Goal: Task Accomplishment & Management: Use online tool/utility

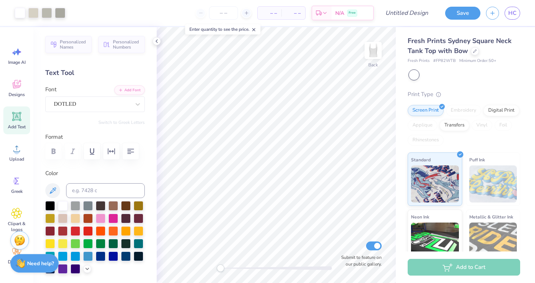
scroll to position [68, 0]
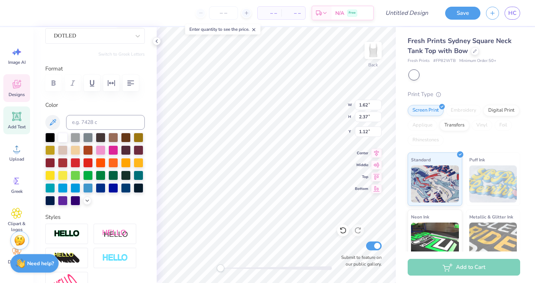
type input "3.23"
type input "3.35"
type input "3.54"
type input "3.46"
type input "3.41"
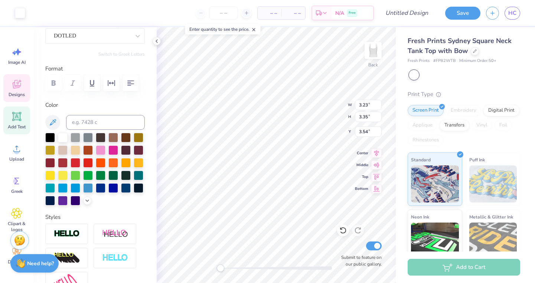
type input "0.50"
type input "3.23"
type input "3.35"
type input "3.61"
type input "3.66"
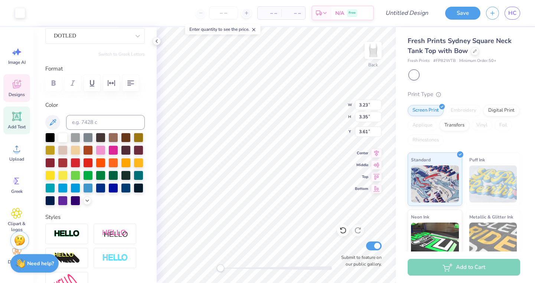
type input "3.20"
type input "6.61"
type input "1.62"
type input "2.37"
type input "1.17"
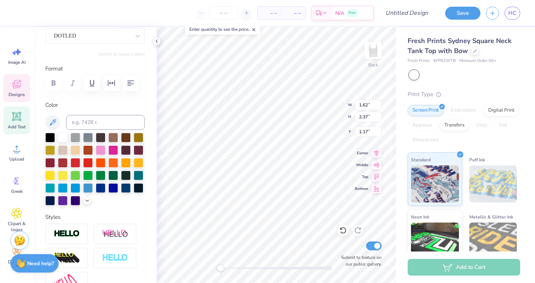
type textarea "K"
type textarea "D"
type input "1.47"
type input "2.36"
type input "2.60"
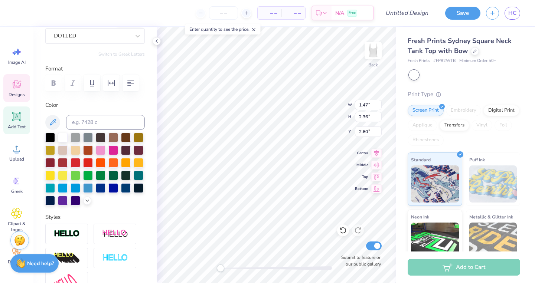
type input "1.88"
type input "2.65"
type input "1.58"
type input "1.75"
type input "2.66"
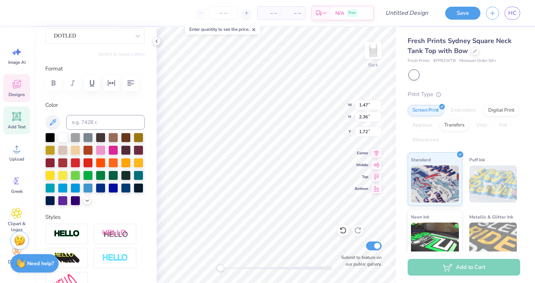
type input "1.58"
type input "1.19"
type input "2.24"
type input "1.58"
click at [100, 136] on div at bounding box center [101, 137] width 10 height 10
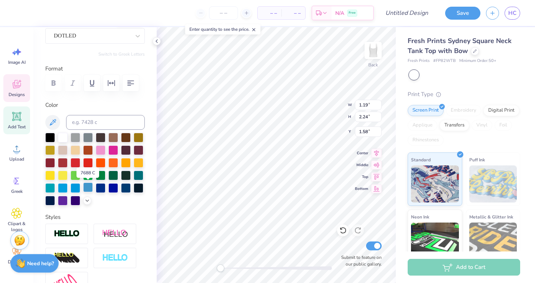
click at [87, 188] on div at bounding box center [88, 188] width 10 height 10
type input "1.07"
type input "2.17"
type input "1.55"
click at [113, 190] on div at bounding box center [113, 188] width 10 height 10
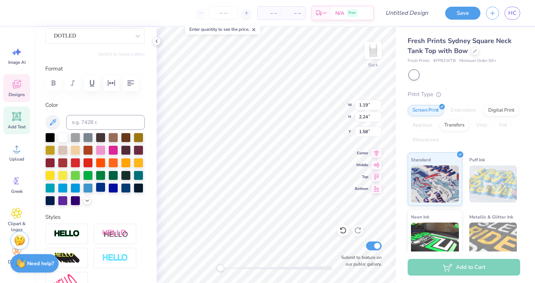
click at [105, 187] on div at bounding box center [101, 188] width 10 height 10
type input "3.66"
type input "3.20"
type input "2.11"
type input "3.23"
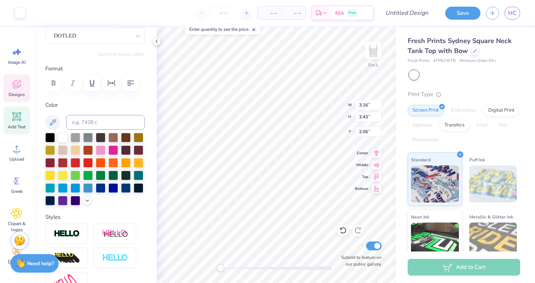
type input "3.35"
type input "0.68"
type input "3.99"
type input "3.22"
type input "1.90"
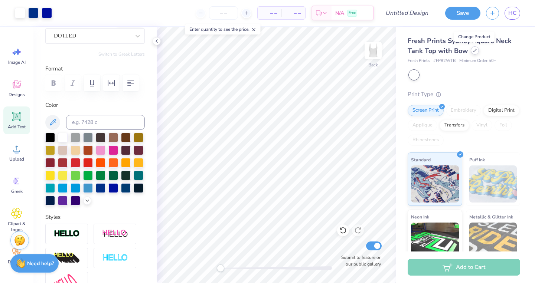
click at [474, 49] on icon at bounding box center [475, 51] width 4 height 4
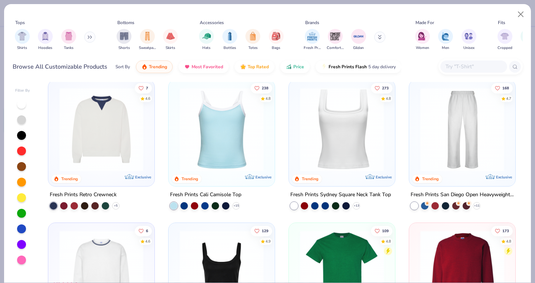
scroll to position [150, 0]
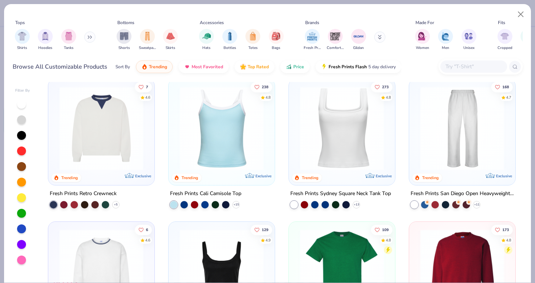
click at [197, 137] on img at bounding box center [221, 128] width 91 height 84
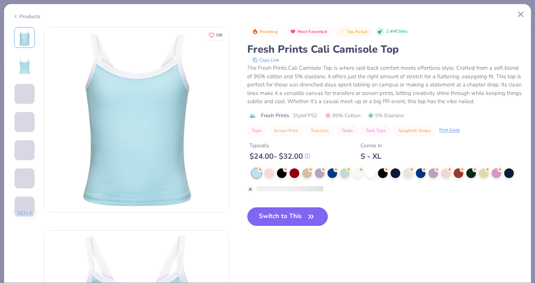
scroll to position [50, 0]
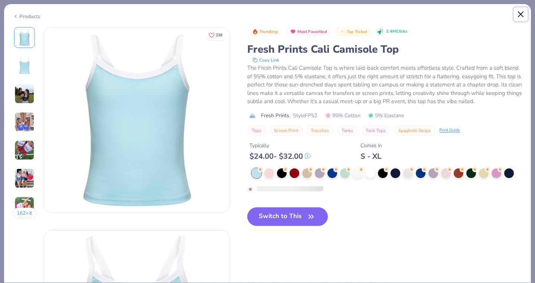
click at [524, 17] on button "Close" at bounding box center [521, 14] width 14 height 14
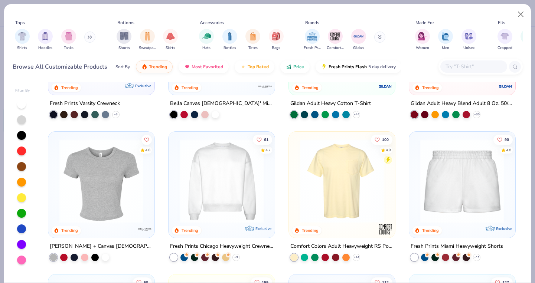
scroll to position [381, 0]
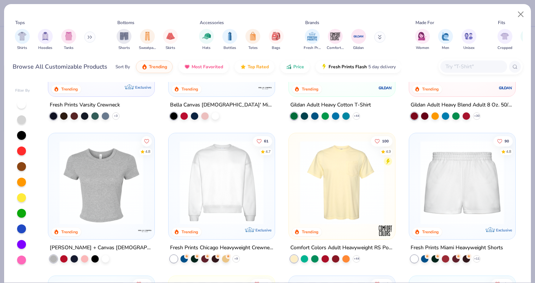
click at [111, 185] on img at bounding box center [101, 183] width 91 height 84
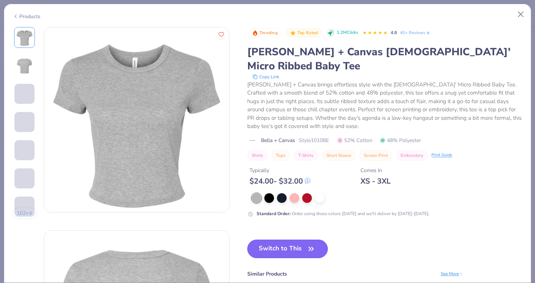
click at [287, 240] on button "Switch to This" at bounding box center [287, 249] width 81 height 19
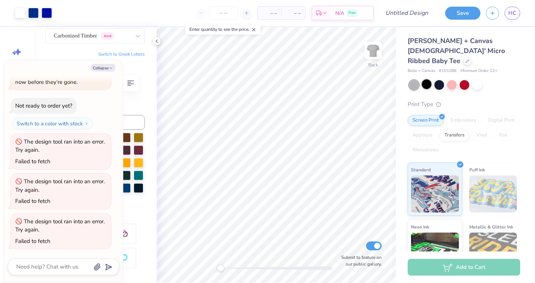
click at [430, 79] on div at bounding box center [427, 84] width 10 height 10
type textarea "x"
type input "1.19"
type input "2.24"
type input "4.87"
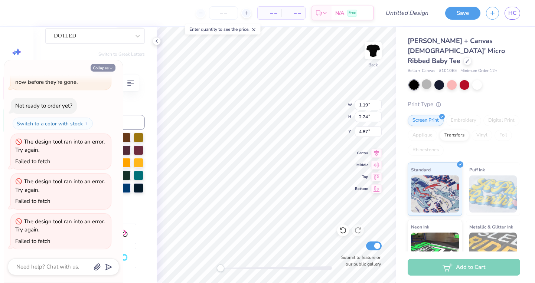
click at [108, 68] on button "Collapse" at bounding box center [103, 68] width 25 height 8
type textarea "x"
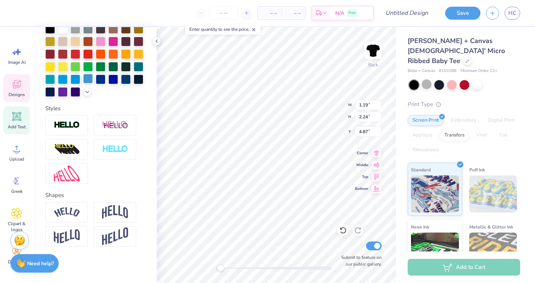
scroll to position [177, 0]
click at [72, 212] on img at bounding box center [67, 212] width 26 height 10
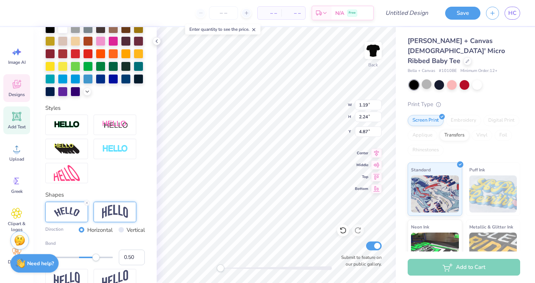
click at [108, 210] on img at bounding box center [115, 212] width 26 height 14
click at [107, 179] on div at bounding box center [94, 149] width 99 height 69
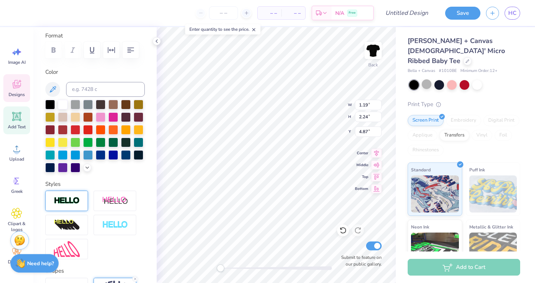
scroll to position [101, 0]
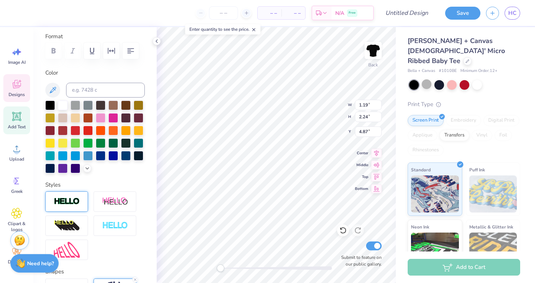
click at [81, 210] on div at bounding box center [66, 201] width 43 height 20
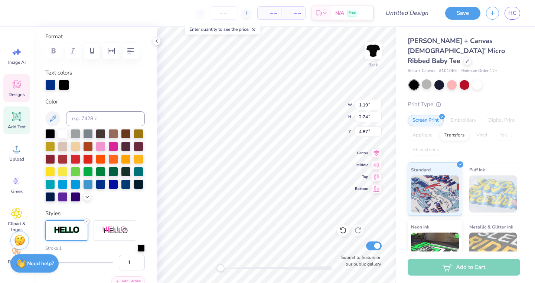
click at [87, 222] on icon at bounding box center [87, 221] width 4 height 4
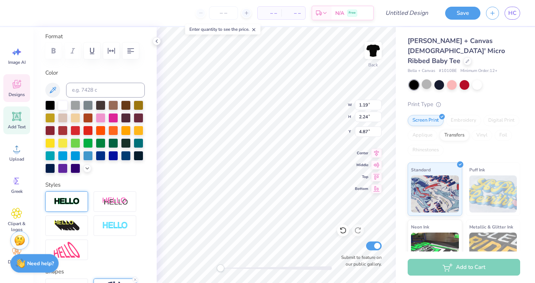
scroll to position [0, 0]
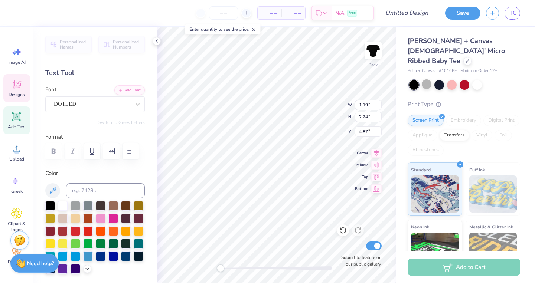
click at [81, 95] on div "Font DOTLED" at bounding box center [94, 98] width 99 height 27
click at [81, 96] on div "DOTLED" at bounding box center [94, 104] width 99 height 16
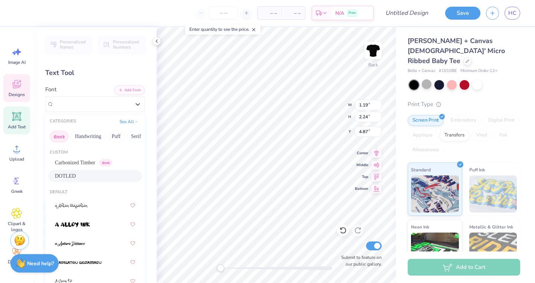
click at [61, 132] on button "Greek" at bounding box center [59, 137] width 19 height 12
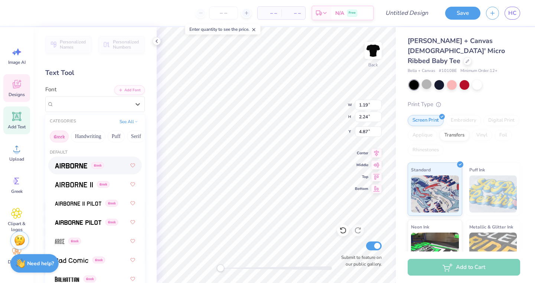
click at [74, 170] on div "Greek" at bounding box center [95, 165] width 80 height 13
click at [71, 106] on div "Airborne Greek" at bounding box center [92, 104] width 78 height 12
click at [76, 189] on div "Greek" at bounding box center [95, 184] width 80 height 13
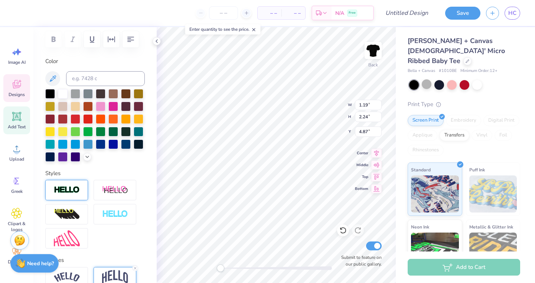
scroll to position [123, 0]
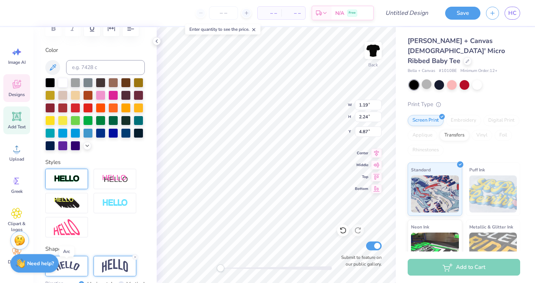
click at [71, 263] on img at bounding box center [67, 266] width 26 height 10
click at [86, 256] on line at bounding box center [87, 257] width 2 height 2
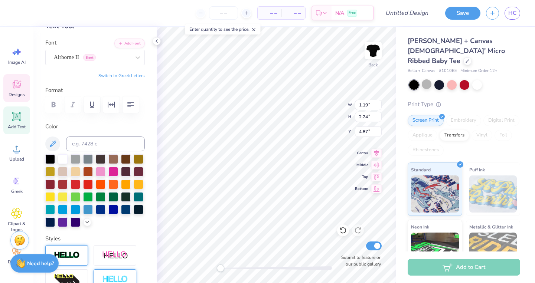
scroll to position [12, 0]
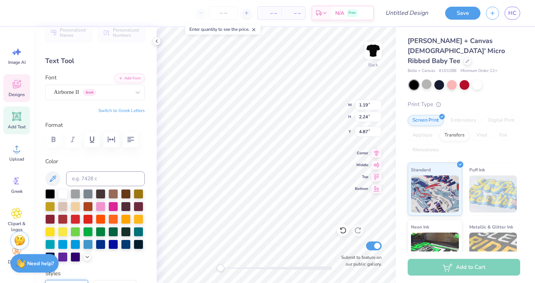
click at [86, 101] on div "Personalized Names Personalized Numbers Text Tool Add Font Font Airborne II Gre…" at bounding box center [94, 155] width 123 height 256
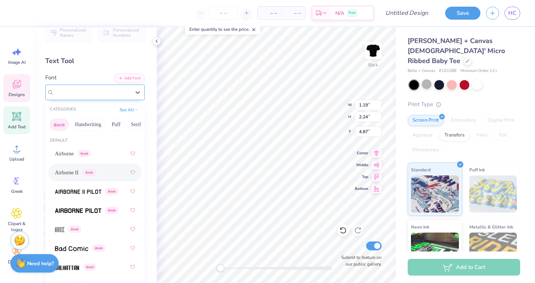
click at [79, 94] on div "Airborne II Greek" at bounding box center [92, 92] width 78 height 12
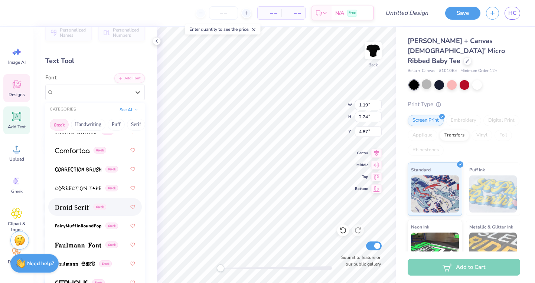
scroll to position [271, 0]
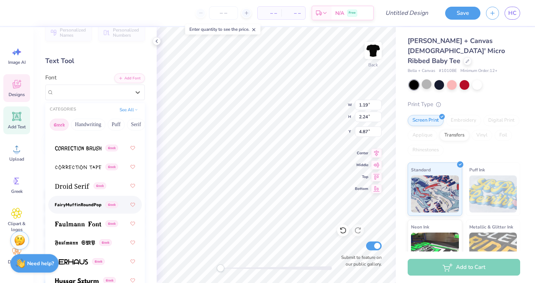
click at [81, 206] on img at bounding box center [78, 205] width 46 height 5
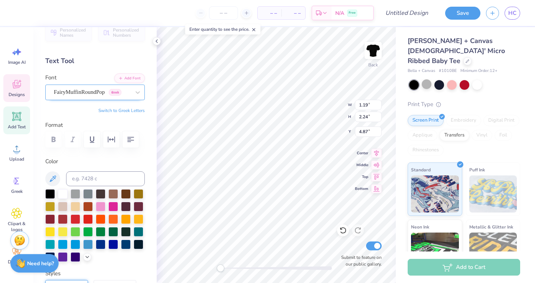
click at [68, 92] on div "FairyMuffinRoundPop Greek" at bounding box center [92, 92] width 78 height 12
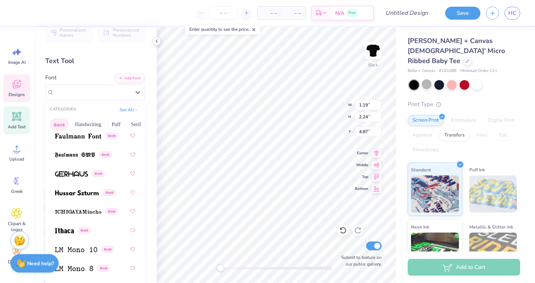
scroll to position [406, 0]
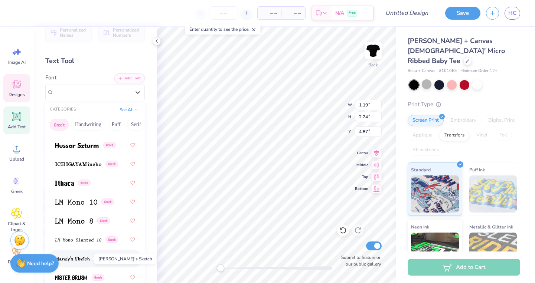
click at [73, 255] on span at bounding box center [72, 259] width 35 height 8
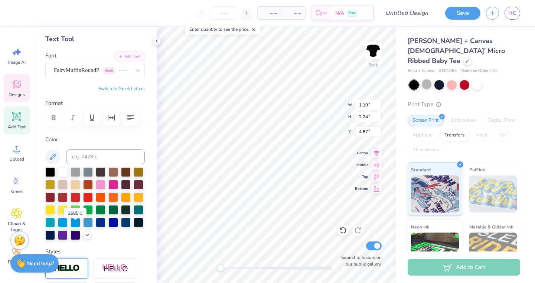
scroll to position [40, 0]
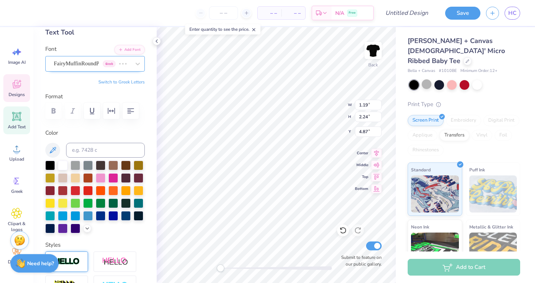
click at [75, 68] on div at bounding box center [85, 64] width 62 height 10
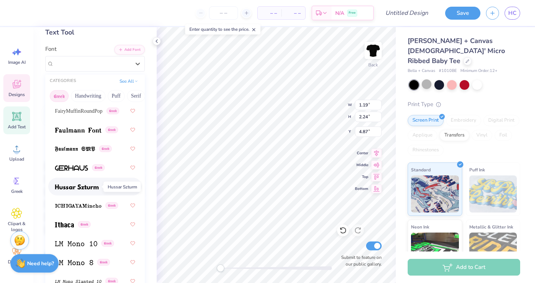
scroll to position [339, 0]
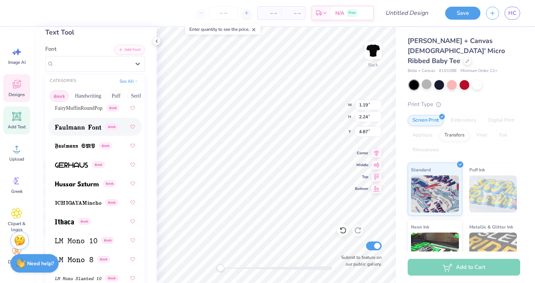
click at [79, 132] on div "Greek" at bounding box center [95, 126] width 80 height 13
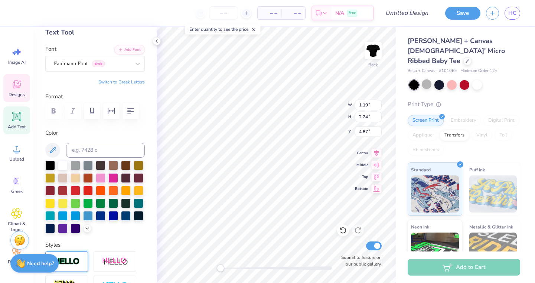
type input "1.13"
type input "2.29"
type input "4.84"
click at [88, 65] on div "DOTLED" at bounding box center [92, 64] width 78 height 12
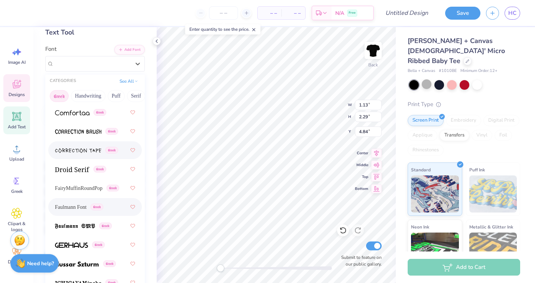
scroll to position [262, 0]
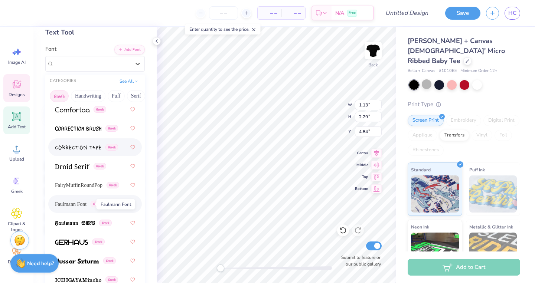
click at [81, 205] on span "Faulmann Font" at bounding box center [71, 204] width 32 height 8
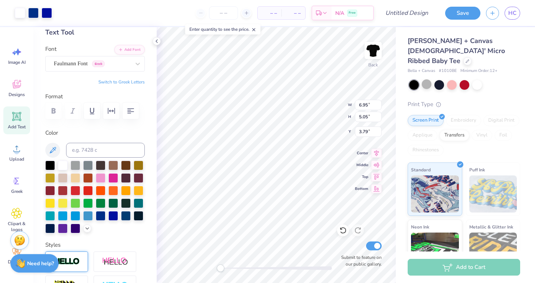
type input "2.53"
type input "1.44"
type input "1.66"
type input "3.90"
click at [408, 8] on input "Design Title" at bounding box center [415, 13] width 36 height 15
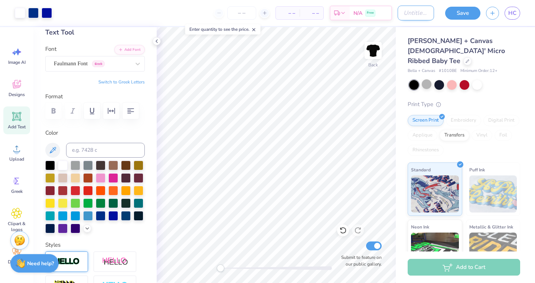
click at [408, 8] on input "Design Title" at bounding box center [415, 13] width 36 height 15
type input "rush day one"
click at [459, 14] on button "Save" at bounding box center [462, 12] width 35 height 13
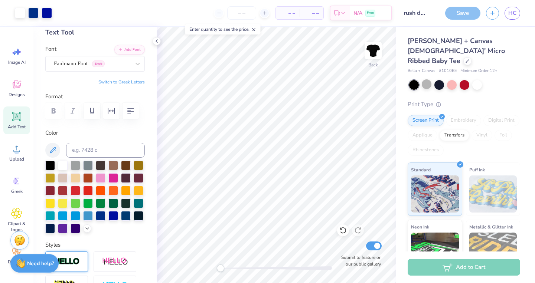
click at [461, 14] on div "Save" at bounding box center [462, 13] width 35 height 13
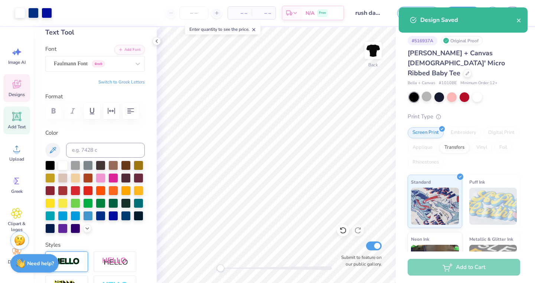
click at [18, 85] on icon at bounding box center [16, 84] width 11 height 11
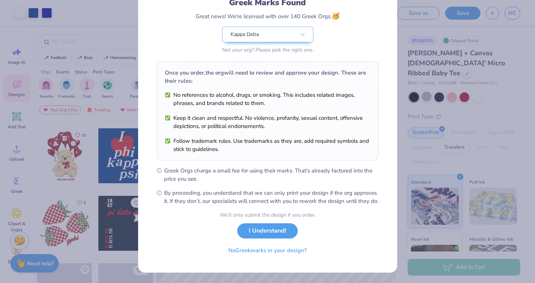
scroll to position [64, 0]
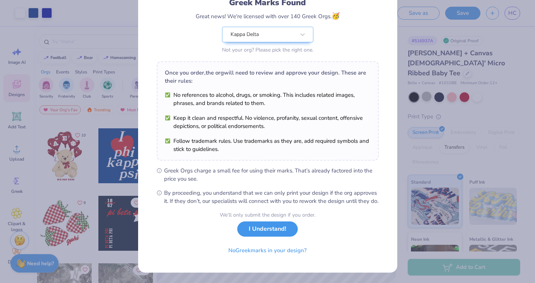
click at [261, 233] on button "I Understand!" at bounding box center [267, 229] width 60 height 15
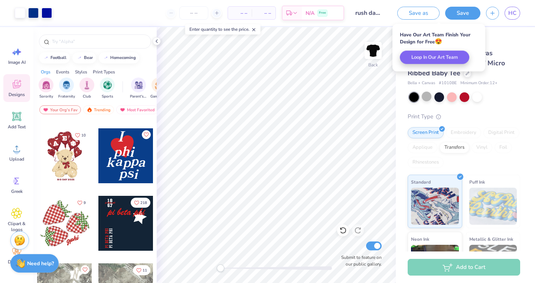
scroll to position [0, 0]
click at [57, 212] on div at bounding box center [64, 223] width 55 height 55
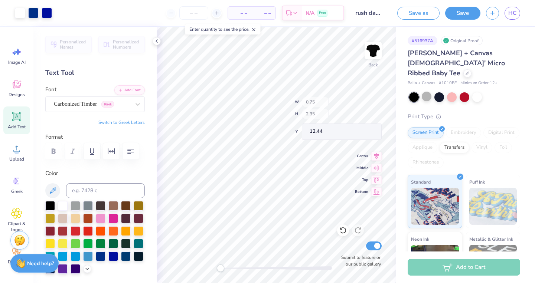
type input "0.75"
type input "2.35"
type input "12.44"
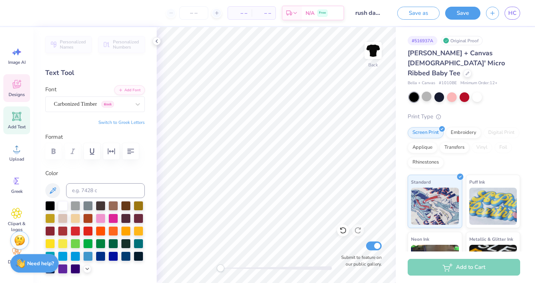
click at [19, 84] on icon at bounding box center [16, 84] width 11 height 11
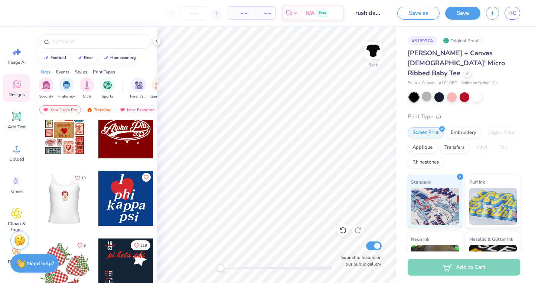
scroll to position [14, 0]
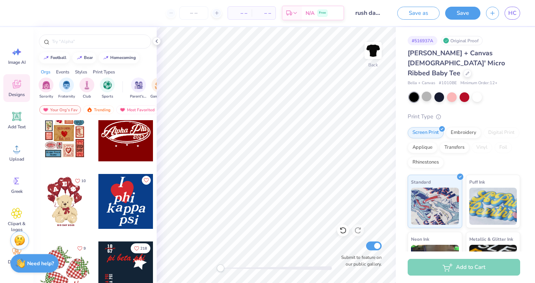
click at [122, 140] on div at bounding box center [125, 134] width 55 height 55
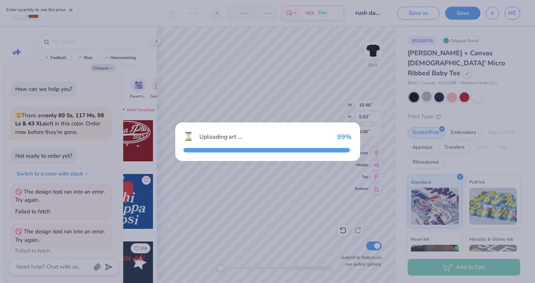
scroll to position [87, 0]
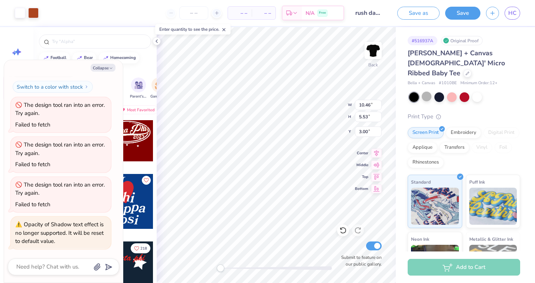
click at [141, 268] on div at bounding box center [125, 269] width 55 height 55
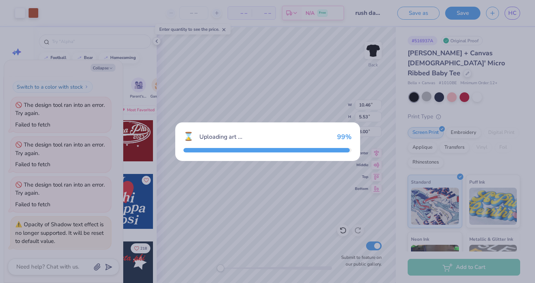
type textarea "x"
type input "9.74"
type input "11.44"
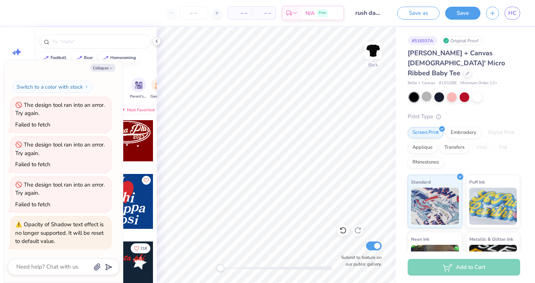
click at [141, 267] on div at bounding box center [125, 269] width 55 height 55
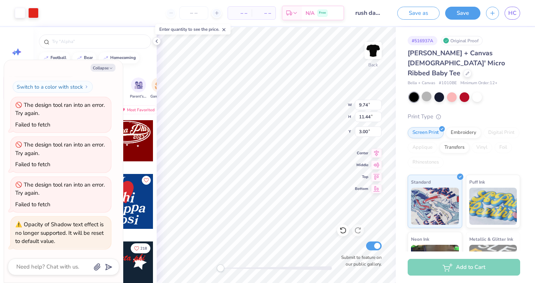
type textarea "x"
type input "8.93"
type input "2.07"
type input "5.16"
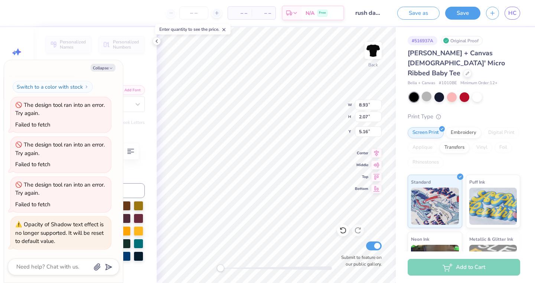
scroll to position [0, 1]
type textarea "x"
type textarea "k"
type textarea "x"
type textarea "ka"
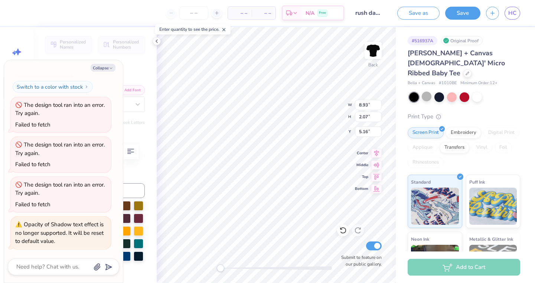
type textarea "x"
type textarea "kap"
type textarea "x"
type textarea "kappa"
type textarea "x"
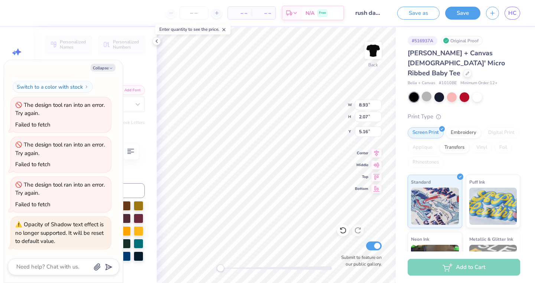
scroll to position [0, 0]
type textarea "kappa"
type textarea "x"
type textarea "kappa d"
type textarea "x"
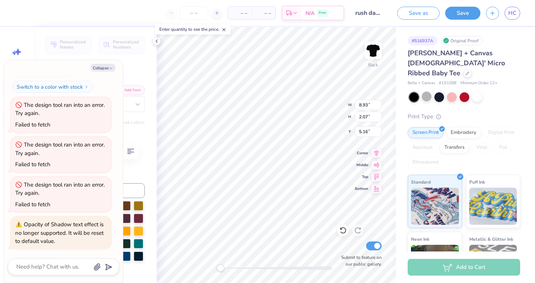
type textarea "kappa del"
type textarea "x"
type textarea "kappa delt"
type textarea "x"
type textarea "kappa delta"
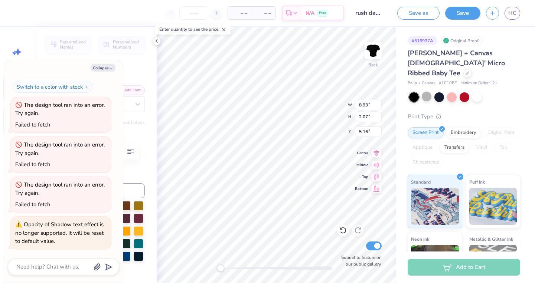
scroll to position [0, 1]
click at [153, 193] on div "Personalized Names Personalized Numbers Text Tool Add Font Font Brush BQ Switch…" at bounding box center [94, 155] width 123 height 256
type textarea "x"
type input "9.83"
type input "1.96"
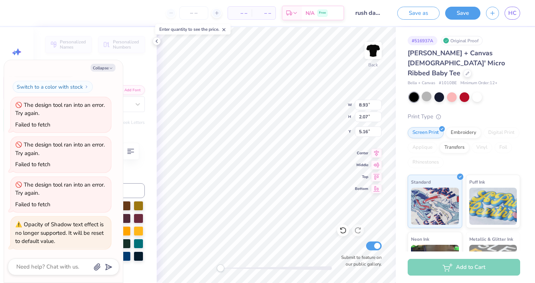
type input "5.26"
click at [111, 71] on button "Collapse" at bounding box center [103, 68] width 25 height 8
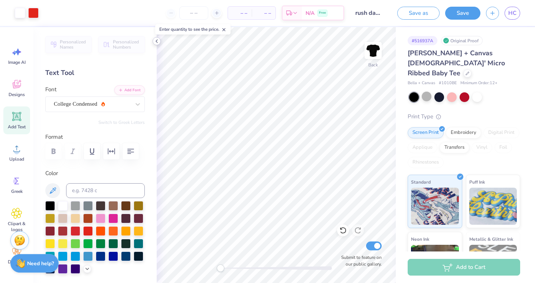
click at [156, 42] on icon at bounding box center [157, 41] width 6 height 6
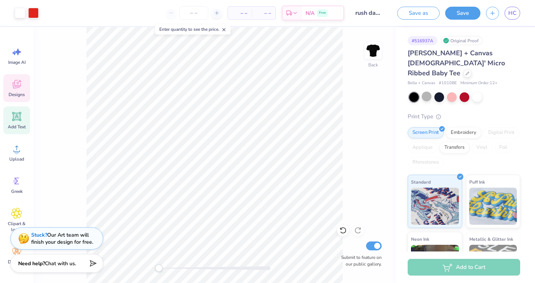
click at [14, 83] on icon at bounding box center [16, 85] width 7 height 6
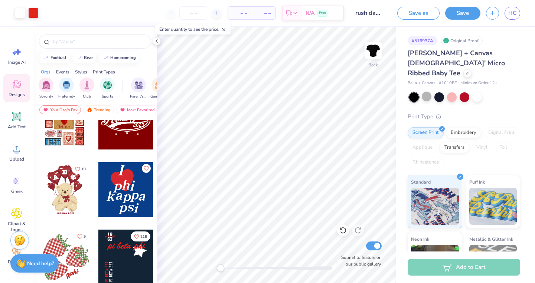
scroll to position [0, 0]
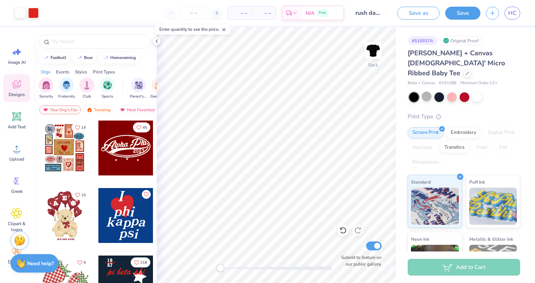
click at [74, 148] on div at bounding box center [64, 148] width 55 height 55
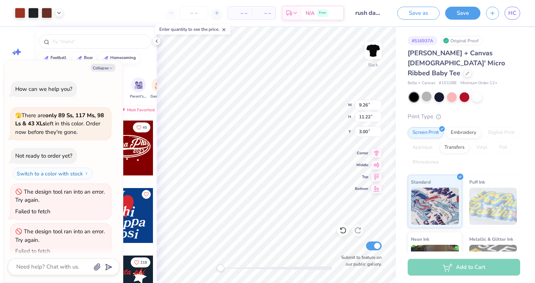
scroll to position [148, 0]
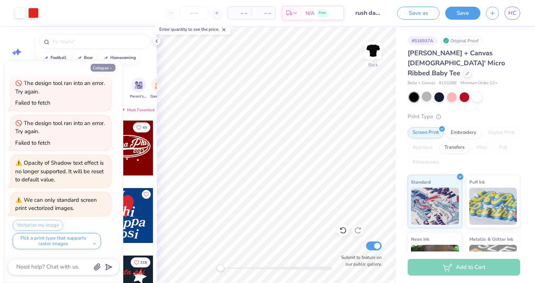
click at [109, 70] on icon "button" at bounding box center [111, 68] width 4 height 4
type textarea "x"
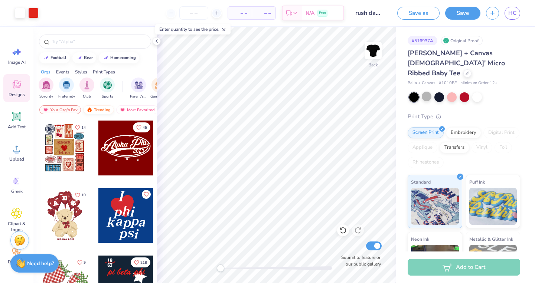
click at [102, 107] on div "Trending" at bounding box center [98, 109] width 31 height 9
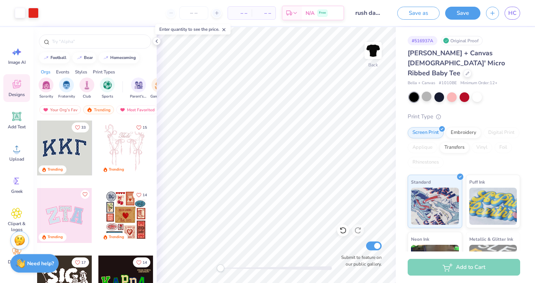
click at [67, 154] on div at bounding box center [64, 148] width 55 height 55
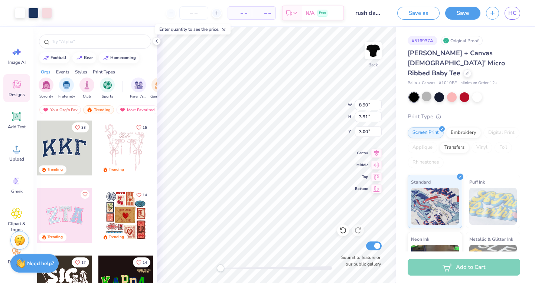
click at [458, 92] on div at bounding box center [464, 97] width 111 height 10
click at [461, 92] on div at bounding box center [464, 97] width 10 height 10
click at [450, 92] on div at bounding box center [452, 97] width 10 height 10
type input "3.21"
type input "3.30"
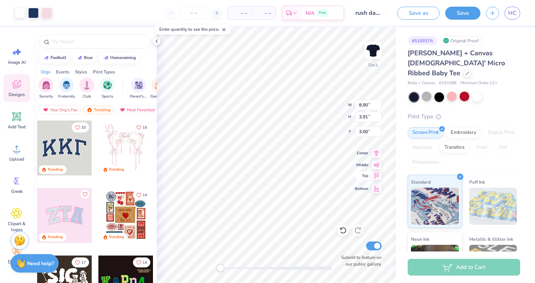
type input "5.61"
type input "9.83"
type input "1.96"
type input "5.30"
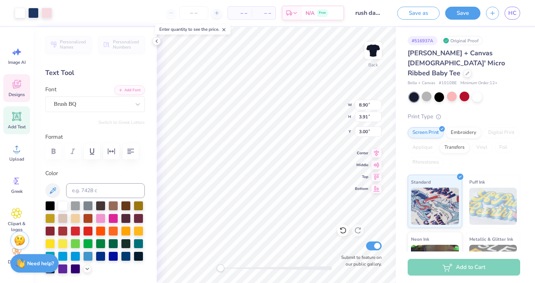
type input "1.13"
type input "0.84"
type input "4.22"
type input "12.18"
type input "1.18"
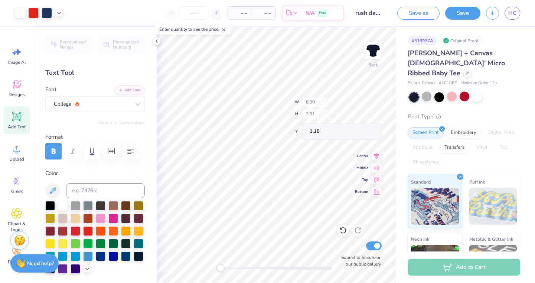
type input "8.90"
type input "3.91"
type input "2.83"
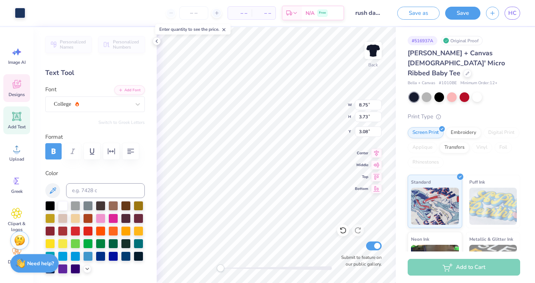
type input "8.90"
type input "3.91"
type input "3.00"
type input "3.21"
type input "3.30"
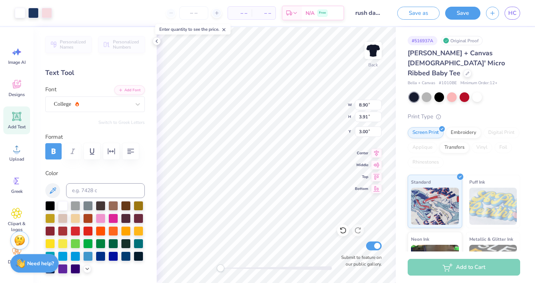
type input "1.18"
type input "7.68"
type input "2.44"
type input "0.56"
type input "8.33"
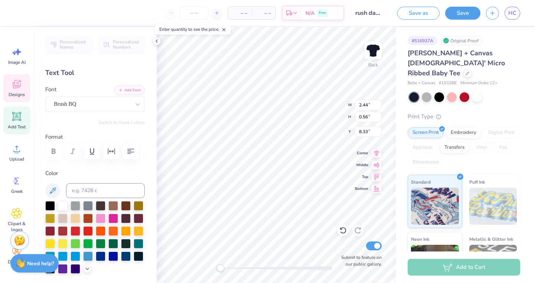
type input "1.04"
type input "0.84"
type input "7.68"
click at [55, 202] on div at bounding box center [50, 205] width 10 height 10
type input "1.13"
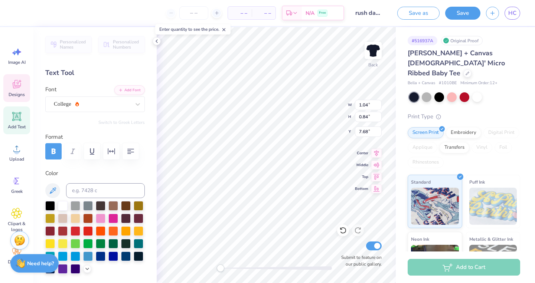
type input "8.90"
click at [50, 202] on div at bounding box center [50, 205] width 10 height 10
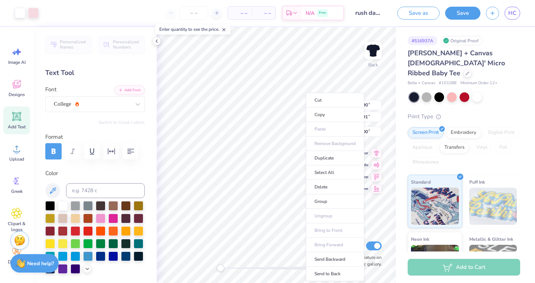
click at [22, 116] on icon at bounding box center [16, 116] width 11 height 11
type input "4.77"
type input "1.38"
type input "7.81"
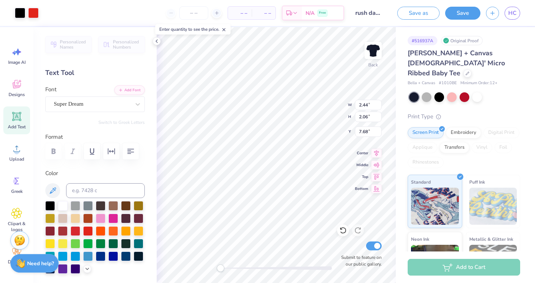
type input "11.60"
type input "5.55"
type input "3.76"
type input "10.75"
type input "2.83"
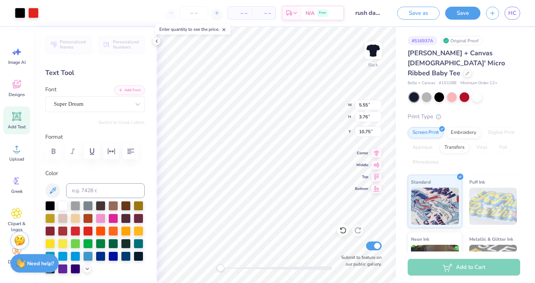
type input "2.29"
type input "11.28"
type input "3.69"
type input "2.77"
type input "11.24"
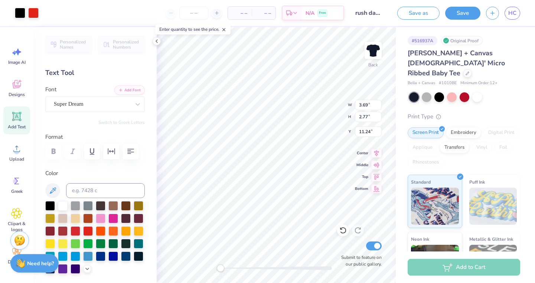
type input "5.97"
type input "6.14"
type input "9.56"
type input "1.58"
type input "1.27"
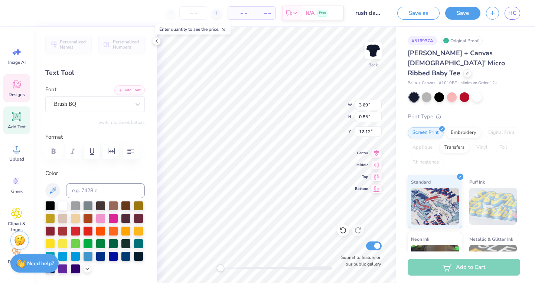
type input "11.24"
type input "1.71"
type input "12.74"
type textarea "p"
type textarea "kappa delta"
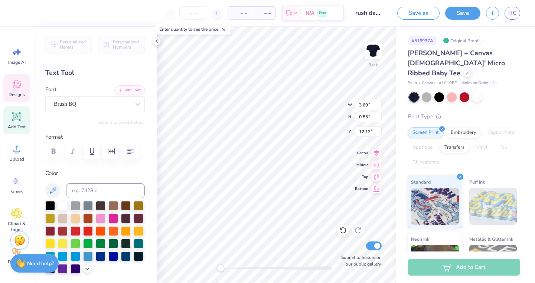
scroll to position [0, 1]
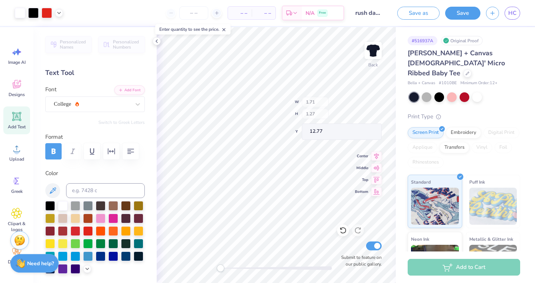
type input "1.71"
type input "1.27"
type input "12.77"
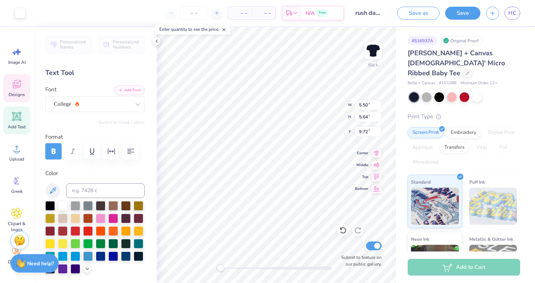
type input "9.75"
type input "4.06"
type input "0.81"
type input "12.16"
type input "5.50"
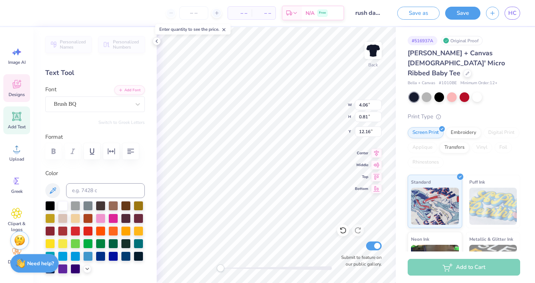
type input "5.64"
type input "9.75"
type input "4.06"
type input "0.81"
type input "12.04"
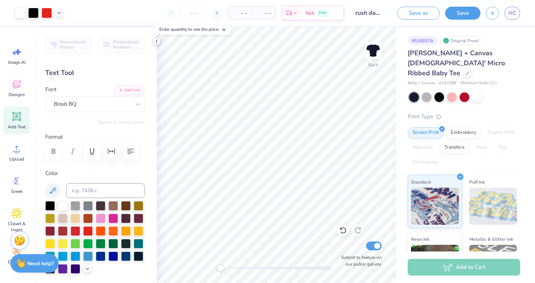
click at [156, 39] on icon at bounding box center [157, 41] width 6 height 6
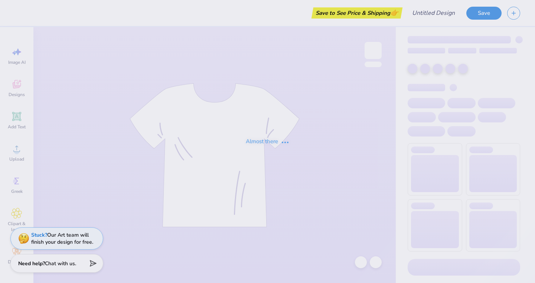
type input "rush day one"
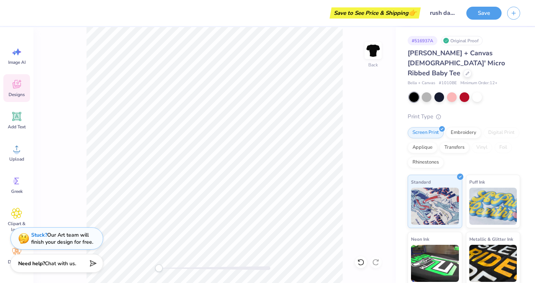
click at [17, 89] on icon at bounding box center [16, 84] width 11 height 11
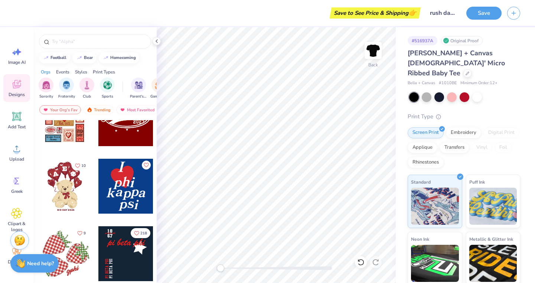
scroll to position [30, 0]
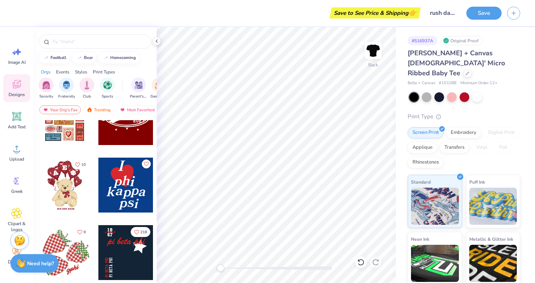
click at [125, 248] on div at bounding box center [125, 252] width 55 height 55
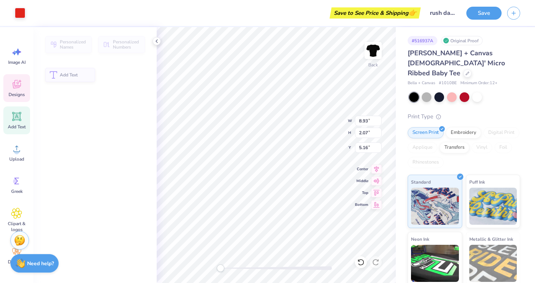
type input "8.93"
type input "2.07"
type input "5.16"
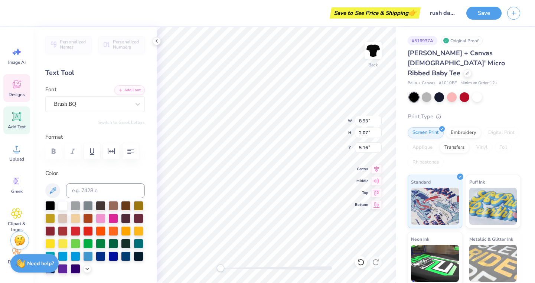
scroll to position [0, 1]
type textarea "kappa delta"
type input "9.83"
type input "1.96"
type input "5.26"
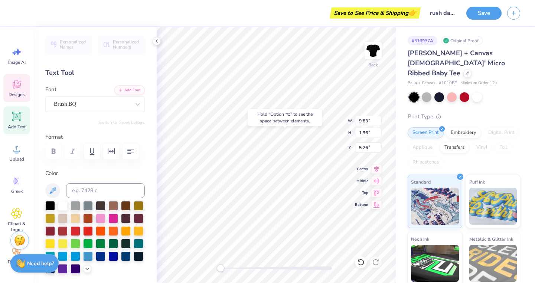
type input "2.44"
type input "0.56"
type input "3.66"
type textarea "87"
type input "2.44"
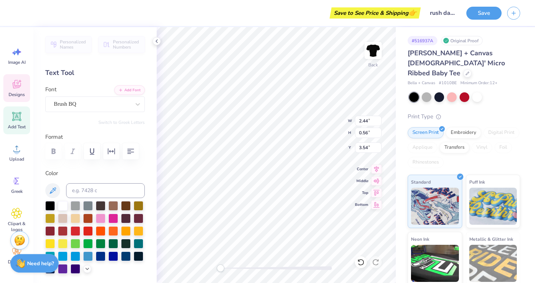
type input "0.56"
type input "3.54"
type textarea "p"
type textarea "zeta"
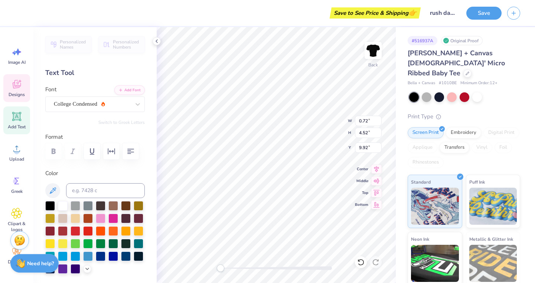
type textarea "P"
type textarea "Rush"
type textarea "2205"
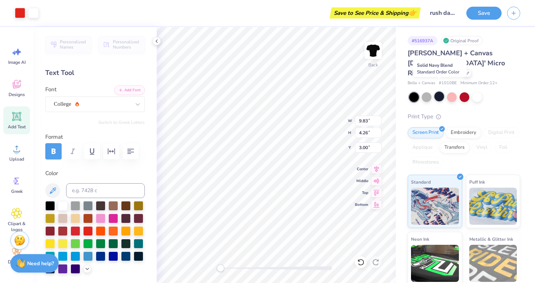
click at [436, 92] on div at bounding box center [439, 97] width 10 height 10
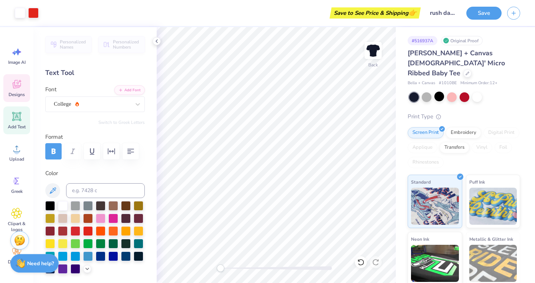
click at [20, 95] on span "Designs" at bounding box center [17, 95] width 16 height 6
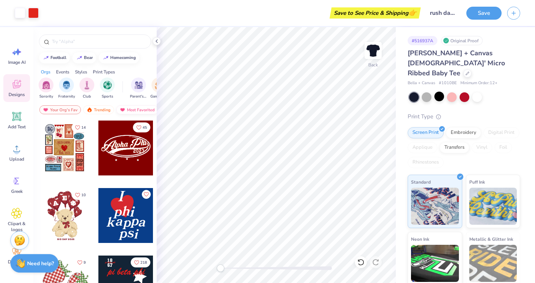
click at [122, 109] on img at bounding box center [122, 109] width 6 height 5
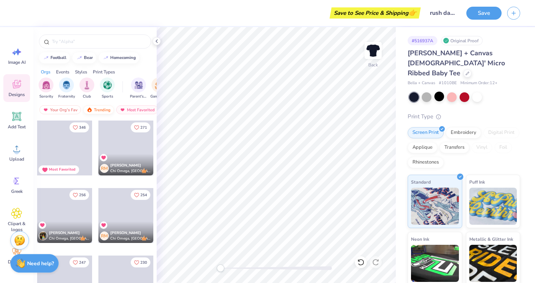
click at [108, 110] on div "Trending" at bounding box center [98, 109] width 31 height 9
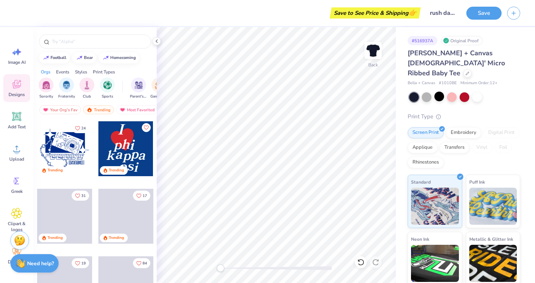
scroll to position [403, 0]
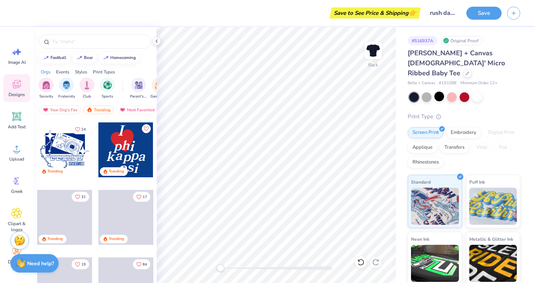
click at [68, 147] on div at bounding box center [64, 149] width 55 height 55
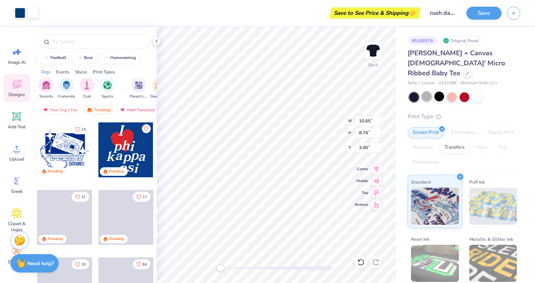
click at [429, 92] on div at bounding box center [427, 97] width 10 height 10
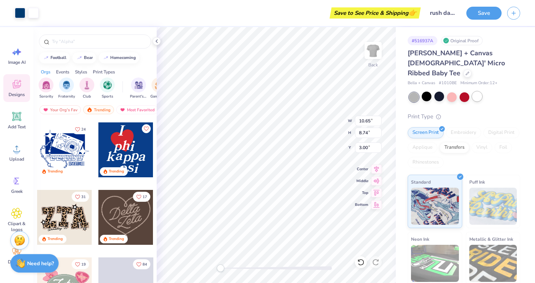
click at [477, 92] on div at bounding box center [477, 97] width 10 height 10
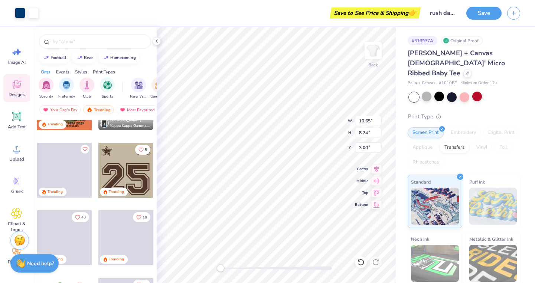
scroll to position [655, 0]
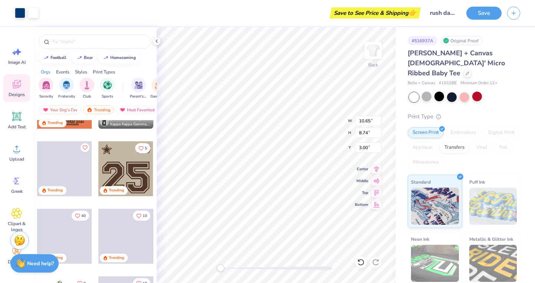
click at [117, 166] on div at bounding box center [125, 168] width 55 height 55
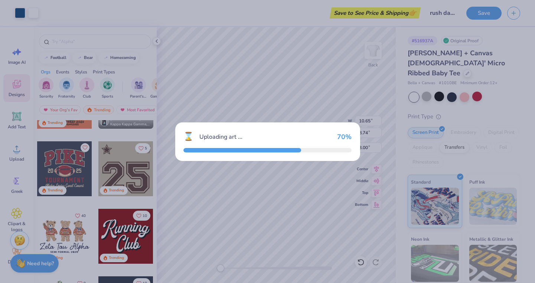
type input "8.42"
type input "8.47"
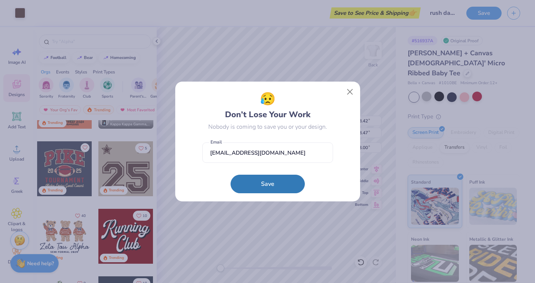
click at [286, 134] on div "😥 Don’t Lose Your Work Nobody is coming to save you or your design. haleyec06@g…" at bounding box center [267, 142] width 131 height 104
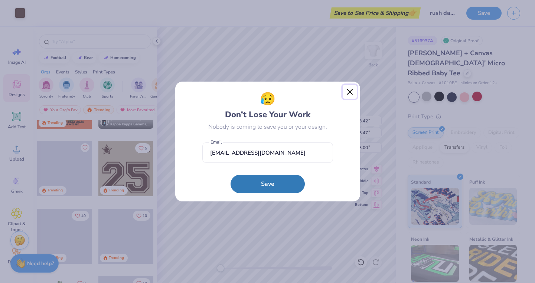
click at [349, 89] on button "Close" at bounding box center [350, 92] width 14 height 14
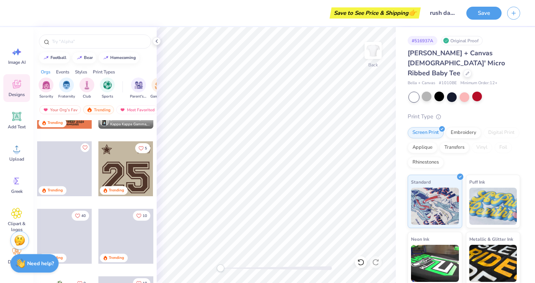
click at [134, 173] on div at bounding box center [125, 168] width 55 height 55
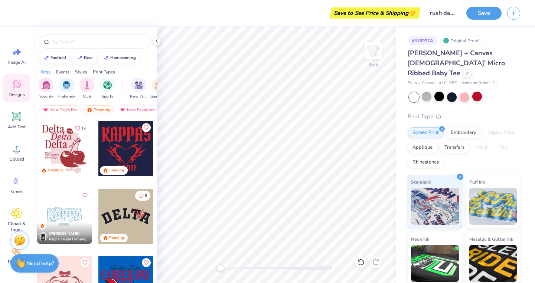
scroll to position [1144, 0]
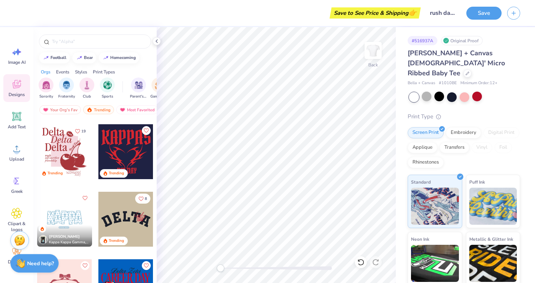
click at [72, 148] on div at bounding box center [64, 151] width 55 height 55
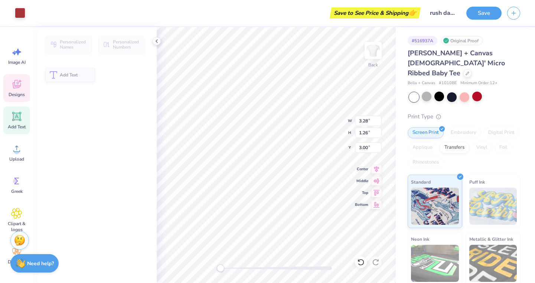
type input "3.28"
type input "1.26"
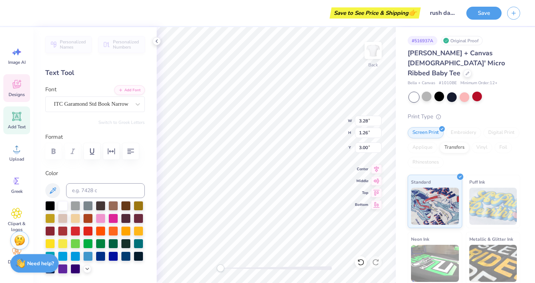
scroll to position [0, 0]
type textarea "Kappa"
type input "3.18"
type input "1.08"
type input "4.25"
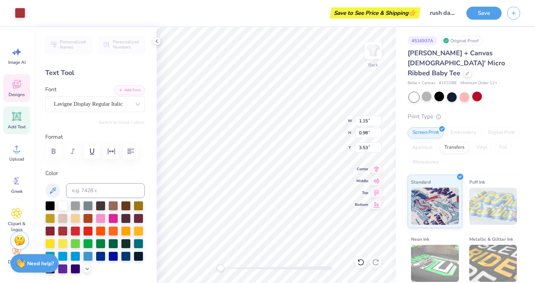
type input "0.60"
type input "0.47"
type input "3.79"
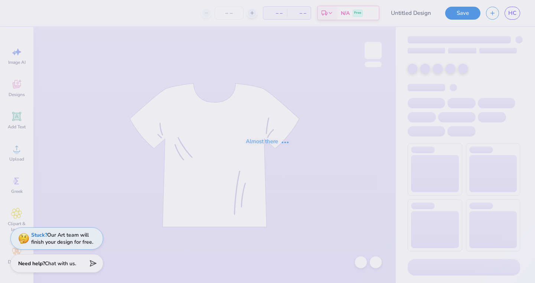
type input "rush day one"
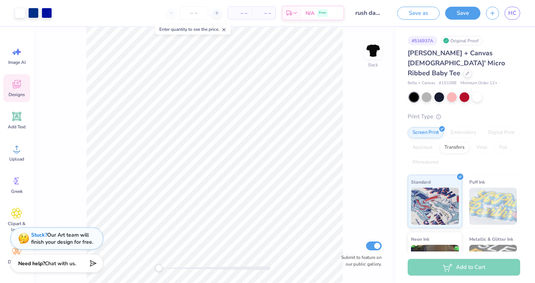
click at [21, 94] on span "Designs" at bounding box center [17, 95] width 16 height 6
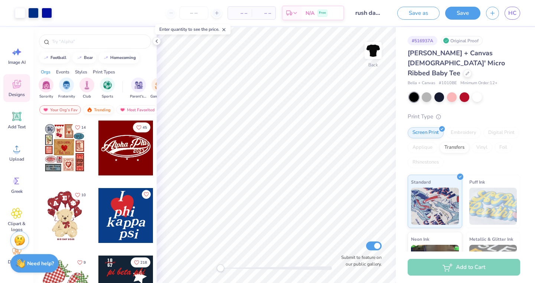
click at [98, 109] on div "Trending" at bounding box center [98, 109] width 31 height 9
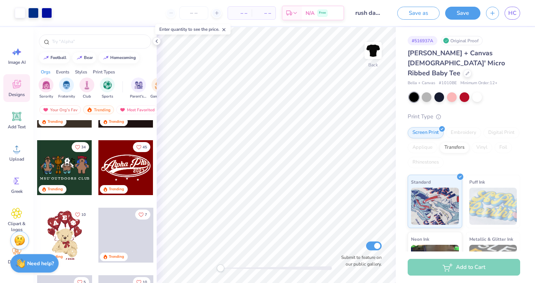
scroll to position [187, 0]
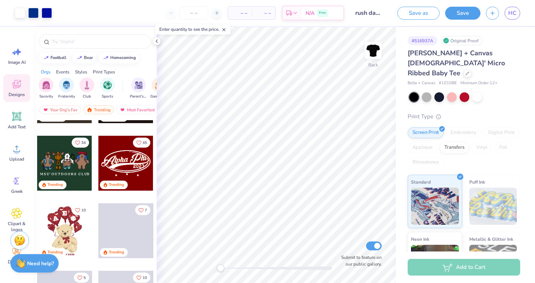
click at [125, 157] on div at bounding box center [125, 163] width 55 height 55
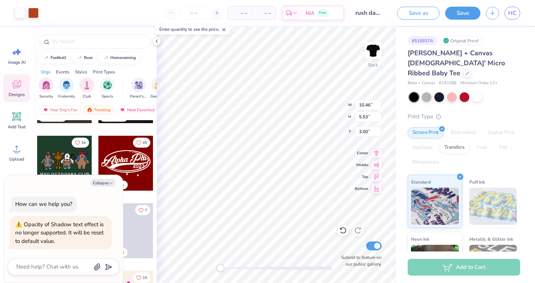
type textarea "x"
type input "7.47"
type input "12.26"
type input "2.53"
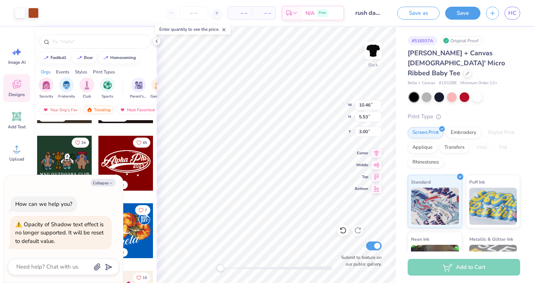
type textarea "x"
type input "10.32"
type input "2.84"
type input "3.56"
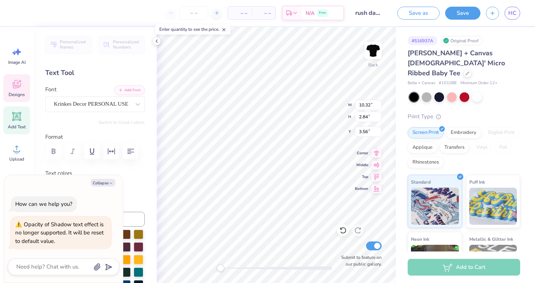
scroll to position [0, 0]
type textarea "x"
type textarea "K Phi0"
type textarea "x"
type textarea "Ka Phi0"
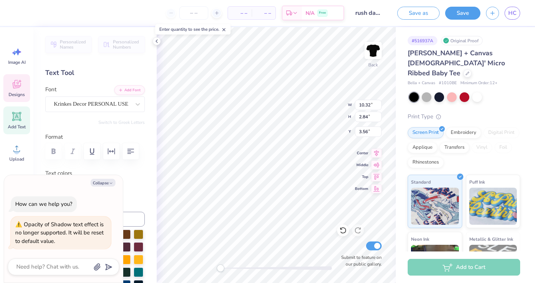
type textarea "x"
type textarea "Kap Phi0"
type textarea "x"
type textarea "Kappa Phi0"
type textarea "x"
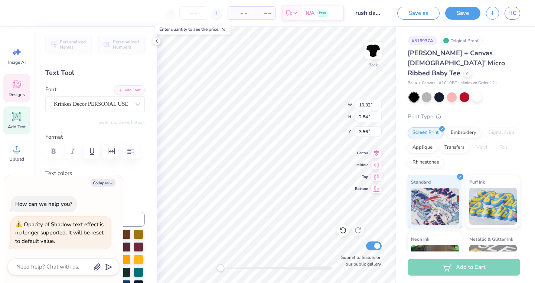
type textarea "Kappa Phi0"
type textarea "x"
type textarea "Kappa D"
type textarea "x"
type textarea "Kappa De"
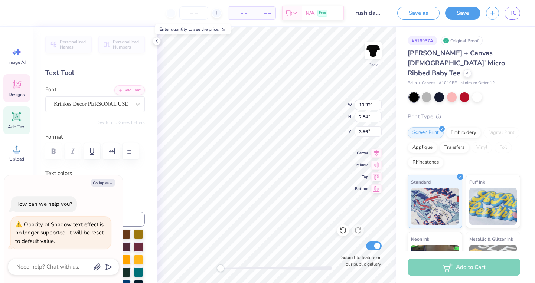
type textarea "x"
type textarea "Kappa Del"
type textarea "x"
type textarea "Kappa Delta"
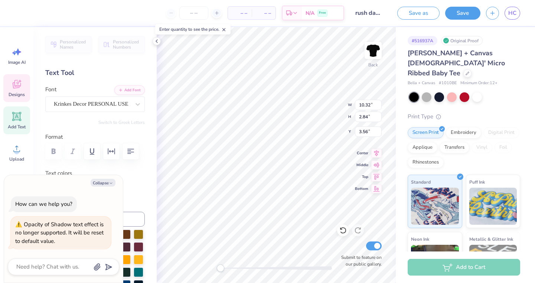
type textarea "x"
type input "2.35"
type input "0.87"
type input "5.97"
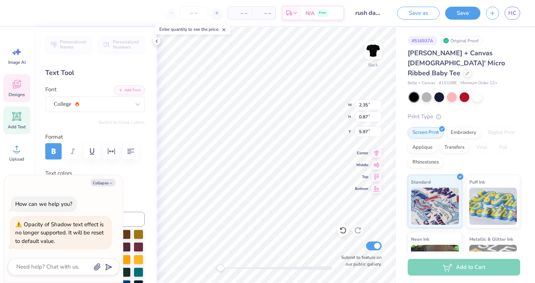
type textarea "x"
type textarea "2025"
click at [462, 92] on div at bounding box center [464, 97] width 10 height 10
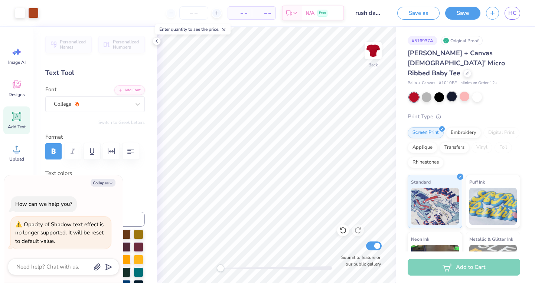
click at [449, 92] on div at bounding box center [452, 97] width 10 height 10
type textarea "x"
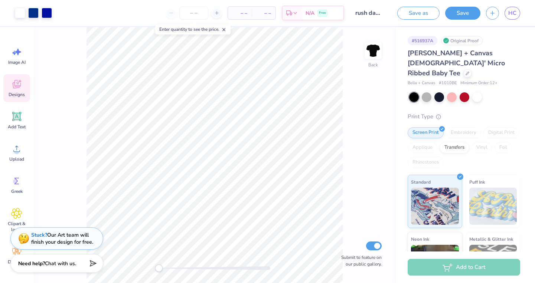
click at [18, 86] on icon at bounding box center [16, 84] width 11 height 11
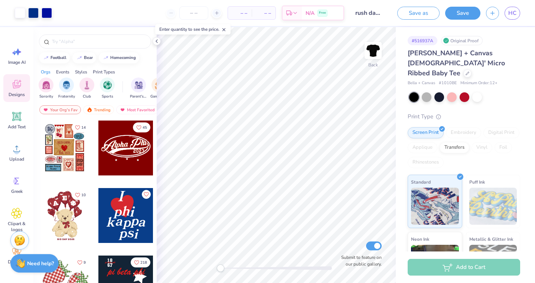
scroll to position [2, 0]
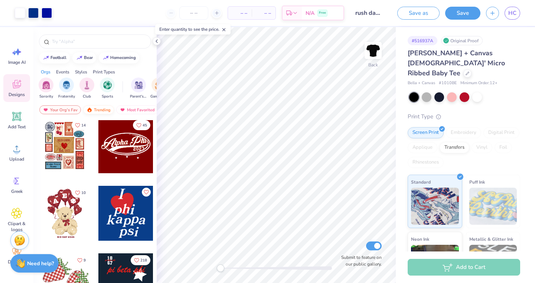
click at [101, 113] on div "Trending" at bounding box center [98, 109] width 31 height 9
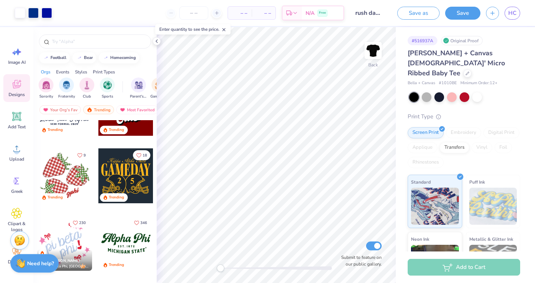
scroll to position [778, 0]
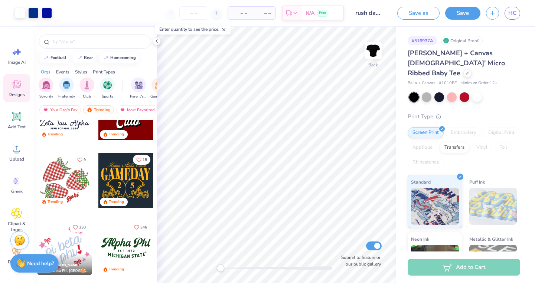
click at [55, 178] on div at bounding box center [64, 180] width 55 height 55
type input "7.47"
type input "12.26"
type input "2.53"
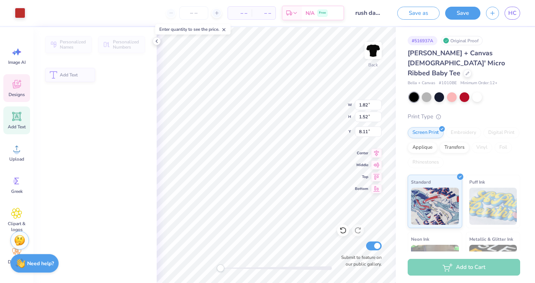
type input "1.82"
type input "1.52"
type input "8.11"
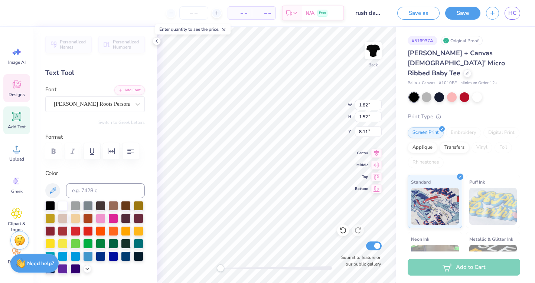
scroll to position [0, 0]
type textarea "kappa delta"
type textarea "kappa"
type input "2.74"
type input "1.21"
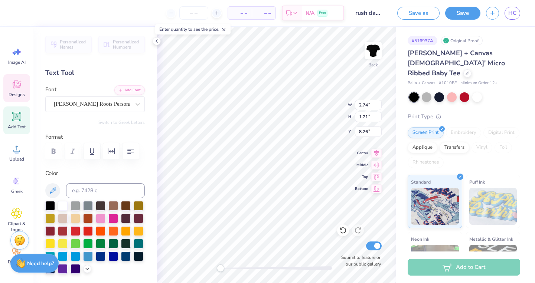
type input "8.26"
type textarea "delta"
click at [438, 92] on div at bounding box center [439, 97] width 10 height 10
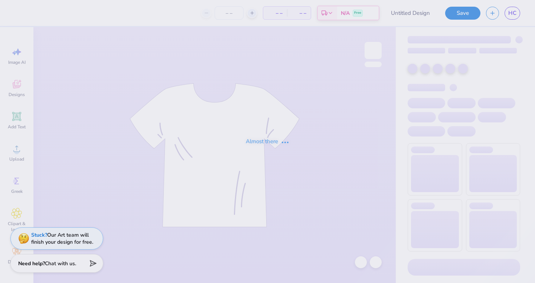
type input "rush day one"
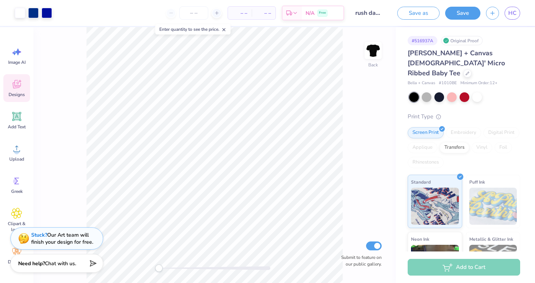
click at [17, 87] on icon at bounding box center [16, 85] width 7 height 6
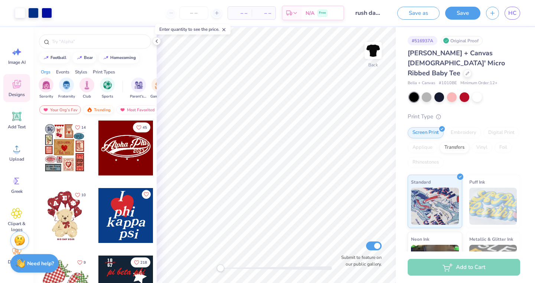
click at [100, 110] on div "Trending" at bounding box center [98, 109] width 31 height 9
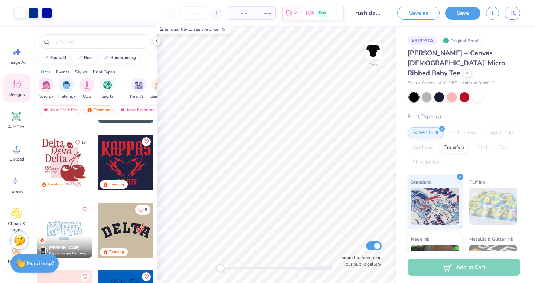
scroll to position [1147, 0]
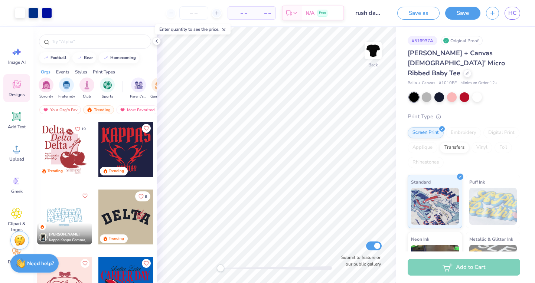
click at [65, 171] on div "Trending" at bounding box center [53, 171] width 28 height 9
type input "7.47"
type input "12.26"
type input "2.53"
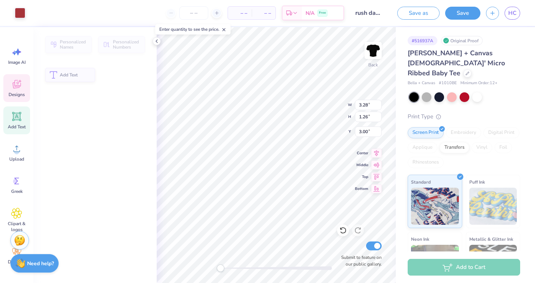
type input "3.28"
type input "1.26"
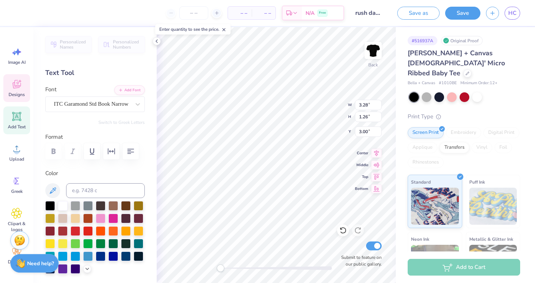
type textarea "Kappa"
type input "3.29"
type input "5.27"
type textarea "D"
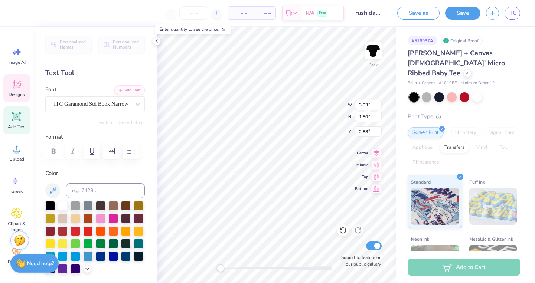
type input "3.18"
type input "1.08"
type input "4.25"
type input "3.98"
type input "4.86"
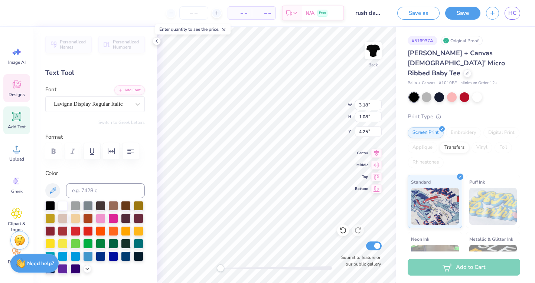
type input "3.99"
type input "3.93"
type input "1.50"
type input "2.76"
click at [344, 230] on icon at bounding box center [342, 230] width 7 height 7
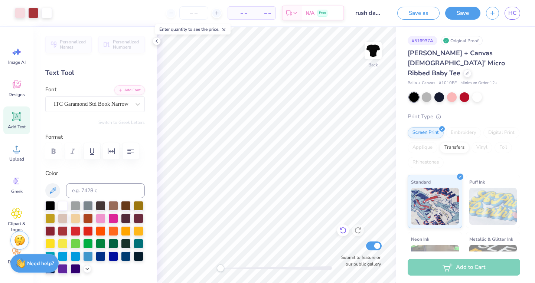
click at [344, 230] on icon at bounding box center [342, 230] width 7 height 7
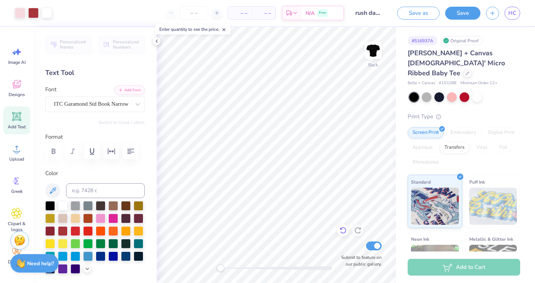
click at [344, 230] on icon at bounding box center [342, 230] width 7 height 7
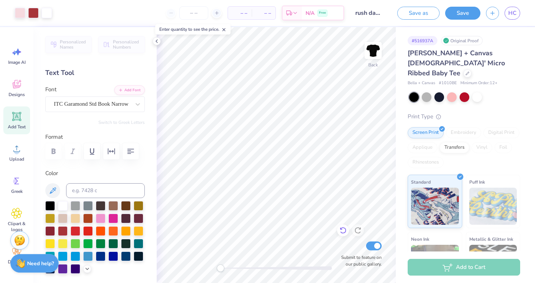
click at [344, 230] on icon at bounding box center [342, 230] width 7 height 7
type input "7.47"
type input "12.26"
type input "2.53"
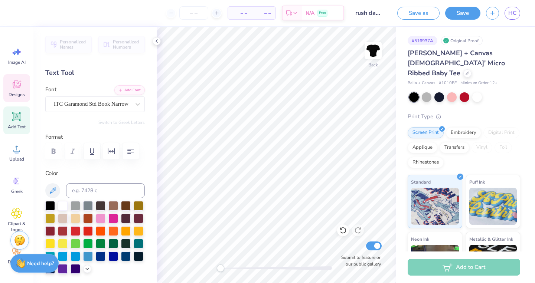
click at [11, 88] on icon at bounding box center [16, 84] width 11 height 11
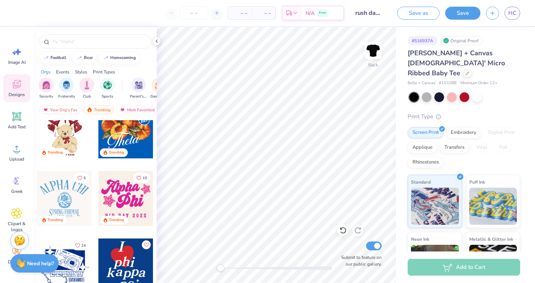
scroll to position [314, 0]
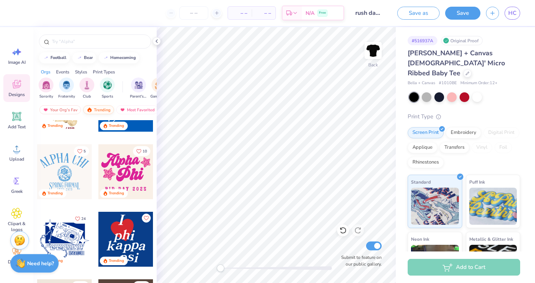
click at [97, 112] on div "Trending" at bounding box center [98, 109] width 31 height 9
click at [105, 109] on div "Trending" at bounding box center [98, 109] width 31 height 9
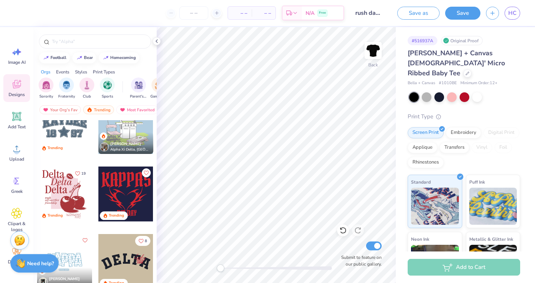
scroll to position [1107, 0]
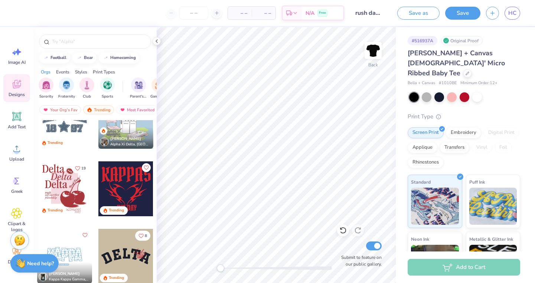
click at [69, 190] on div at bounding box center [64, 188] width 55 height 55
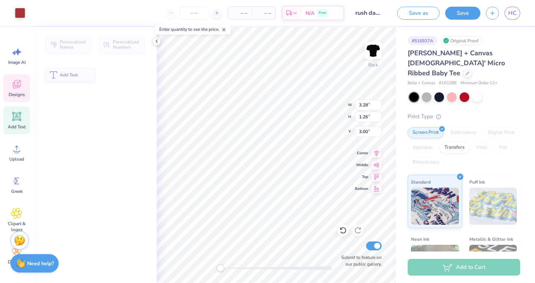
type input "3.28"
type input "1.26"
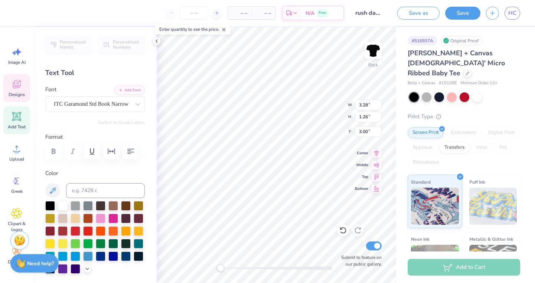
type textarea "Kappa"
type input "3.29"
type input "5.27"
type input "2.06"
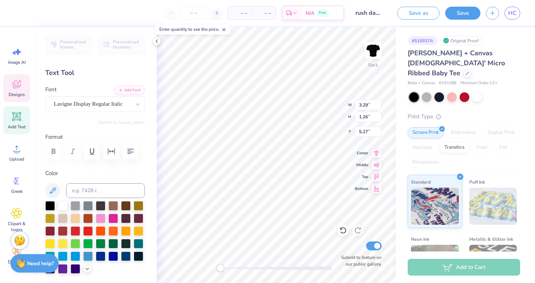
type input "0.41"
type input "7.36"
type textarea "Confidence"
type input "1.80"
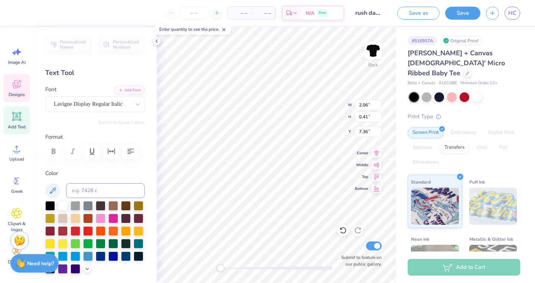
type input "0.42"
type input "7.78"
type textarea "Sisterhood"
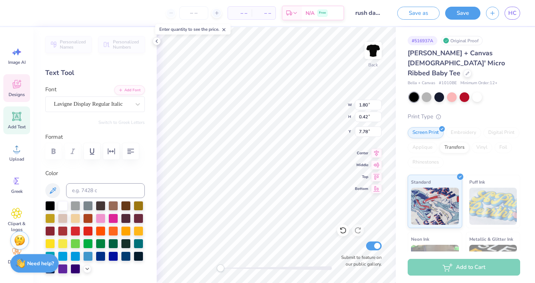
type input "0.86"
type input "0.31"
type input "7.03"
type textarea "Sisterhood"
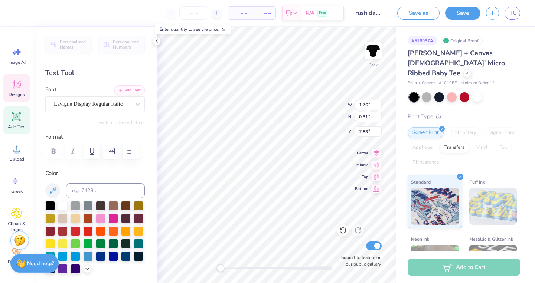
type textarea "Service"
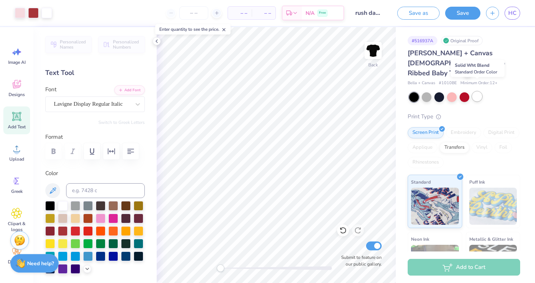
click at [475, 92] on div at bounding box center [477, 97] width 10 height 10
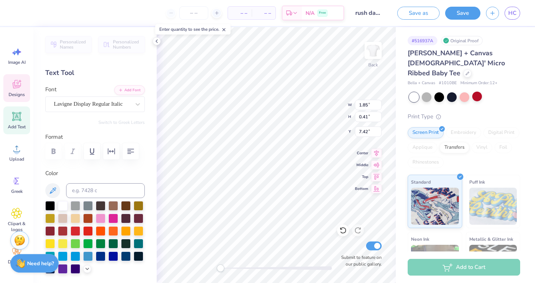
type input "1.18"
type input "0.28"
type input "7.84"
type textarea "Dd"
type input "1.15"
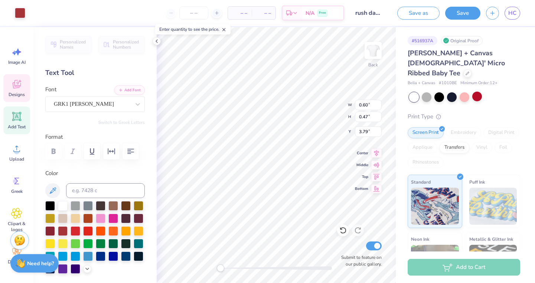
type input "0.98"
type input "3.53"
type input "0.44"
type input "0.31"
type input "3.84"
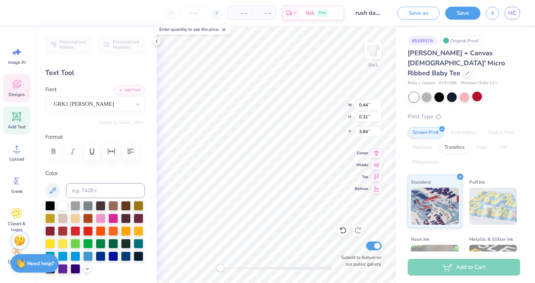
click at [337, 110] on div "Back W 0.44 0.44 " H 0.31 0.31 " Y 3.84 3.84 " Center Middle Top Bottom Submit …" at bounding box center [276, 155] width 239 height 256
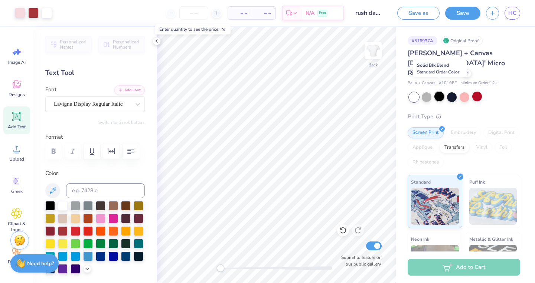
click at [439, 92] on div at bounding box center [439, 97] width 10 height 10
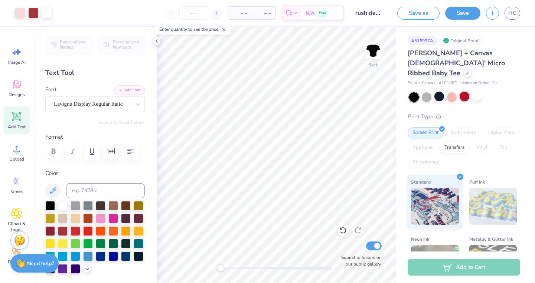
click at [461, 92] on div at bounding box center [464, 97] width 10 height 10
click at [476, 92] on div at bounding box center [477, 97] width 10 height 10
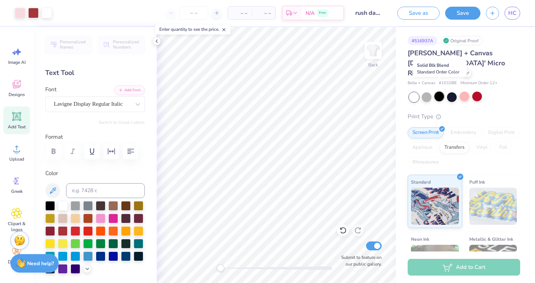
click at [441, 92] on div at bounding box center [439, 97] width 10 height 10
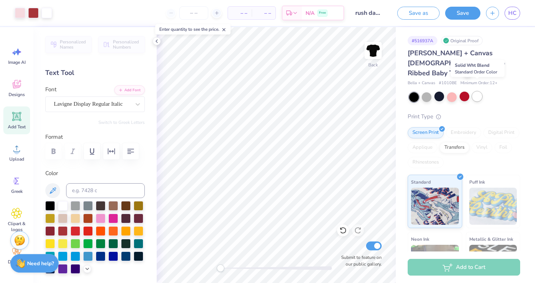
click at [474, 92] on div at bounding box center [477, 97] width 10 height 10
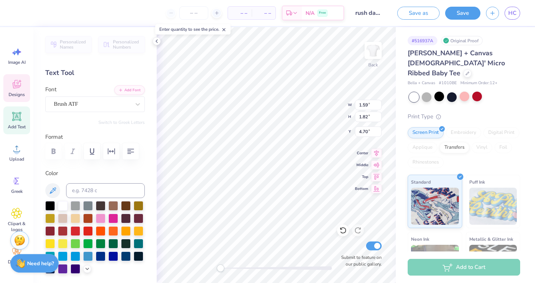
scroll to position [0, 0]
type textarea "R"
type textarea "P"
type textarea "Theta Zeta"
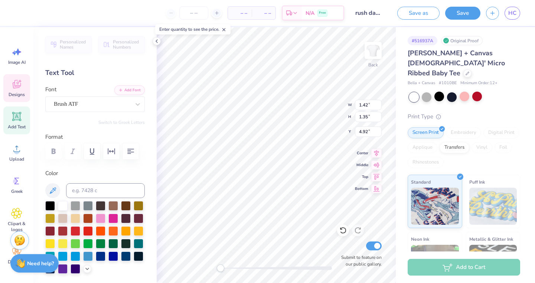
type input "1.42"
type input "1.35"
type input "4.92"
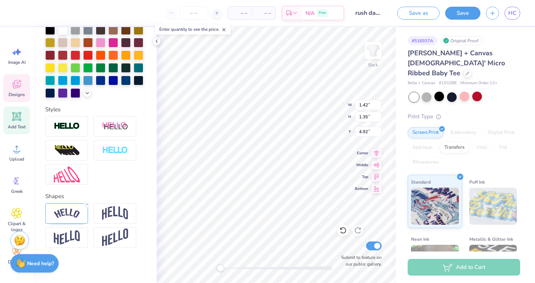
scroll to position [177, 0]
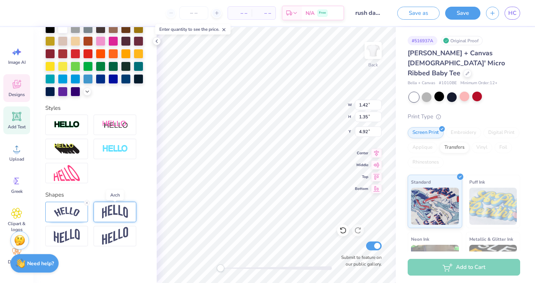
click at [115, 211] on img at bounding box center [115, 212] width 26 height 14
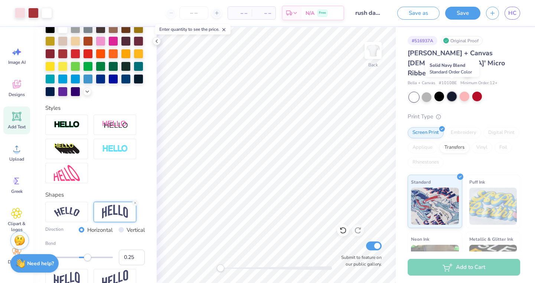
click at [450, 92] on div at bounding box center [452, 97] width 10 height 10
click at [475, 92] on div at bounding box center [477, 97] width 10 height 10
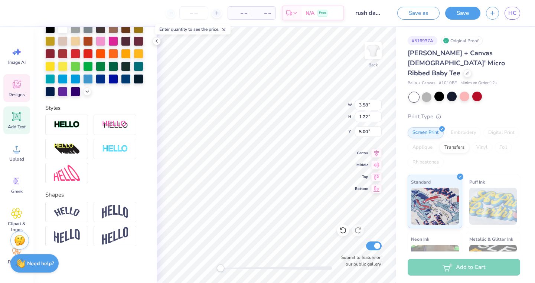
type input "4.19"
type input "1.60"
type input "3.40"
click at [71, 119] on div at bounding box center [66, 125] width 43 height 20
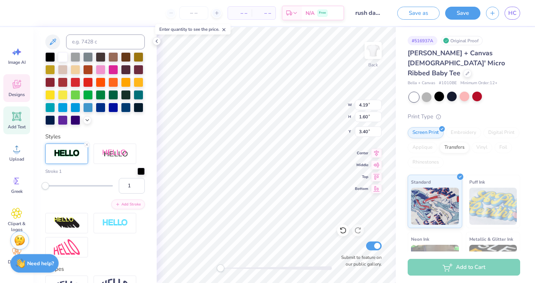
scroll to position [206, 0]
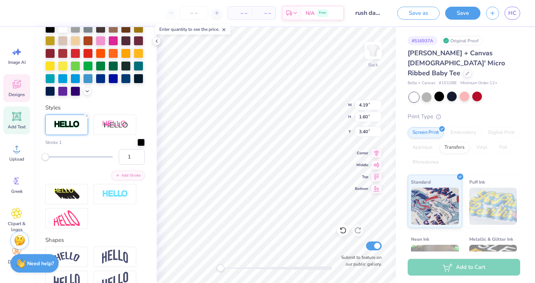
click at [71, 119] on div at bounding box center [66, 125] width 43 height 20
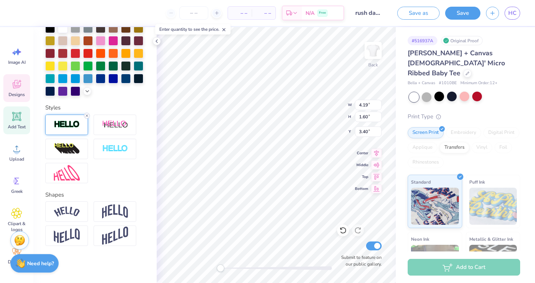
click at [86, 115] on icon at bounding box center [87, 116] width 4 height 4
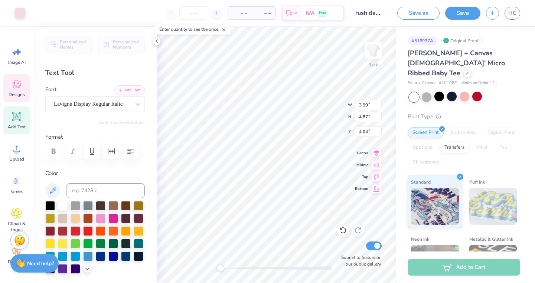
scroll to position [1, 0]
click at [17, 211] on icon at bounding box center [16, 212] width 4 height 4
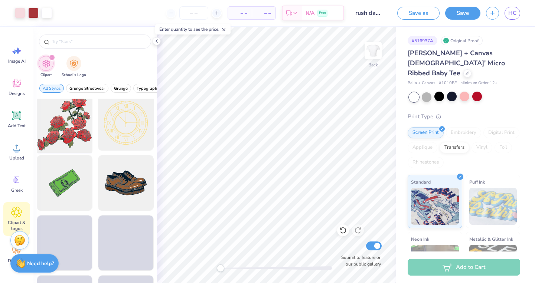
scroll to position [131, 0]
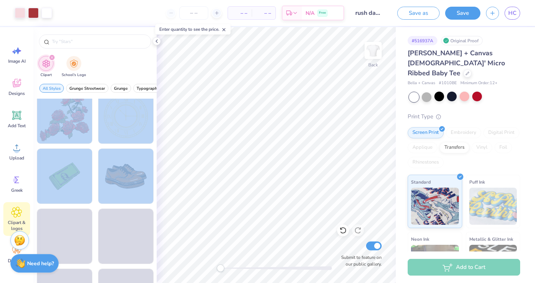
click at [259, 161] on div "Art colors – – Per Item – – Total Est. Delivery N/A Free Design Title rush day …" at bounding box center [267, 141] width 535 height 283
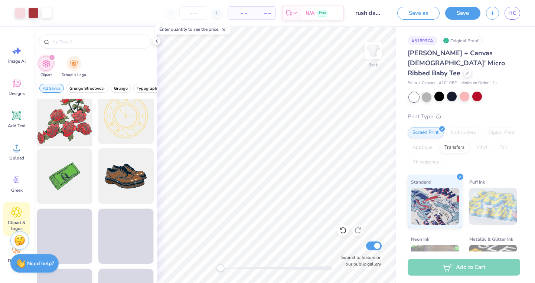
click at [70, 119] on div at bounding box center [64, 116] width 61 height 61
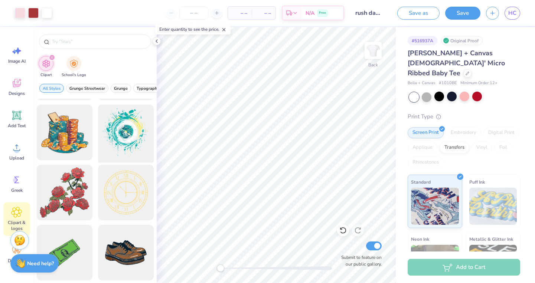
scroll to position [55, 0]
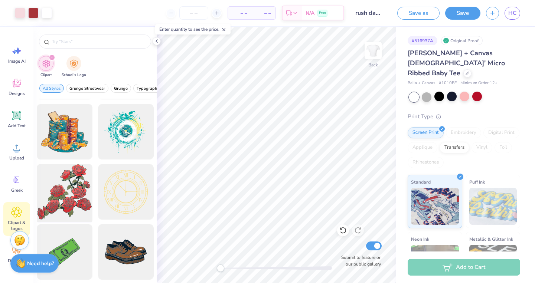
click at [65, 193] on div at bounding box center [64, 191] width 61 height 61
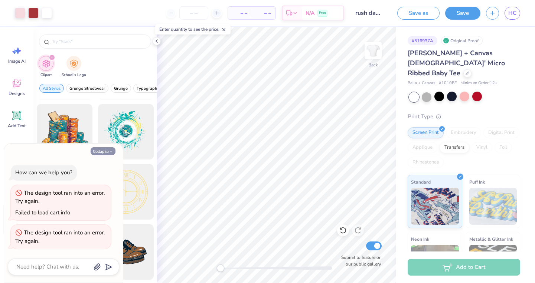
click at [111, 148] on button "Collapse" at bounding box center [103, 151] width 25 height 8
type textarea "x"
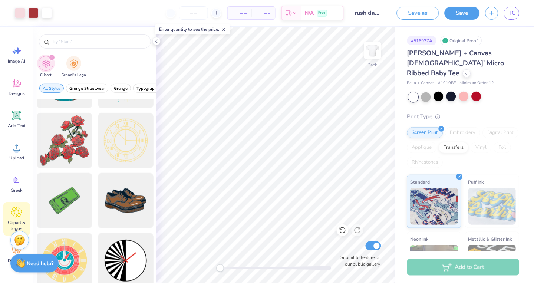
scroll to position [109, 0]
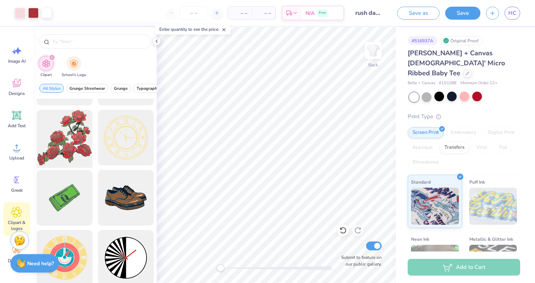
click at [71, 140] on div at bounding box center [64, 137] width 61 height 61
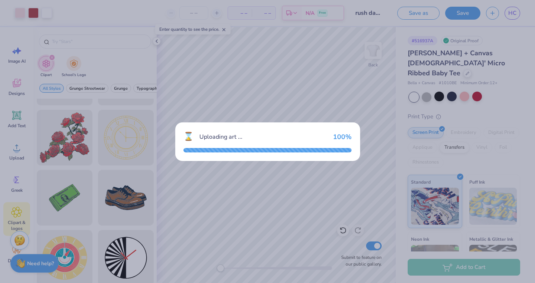
click at [278, 72] on div "⌛ Uploading art ... 100 %" at bounding box center [267, 141] width 535 height 283
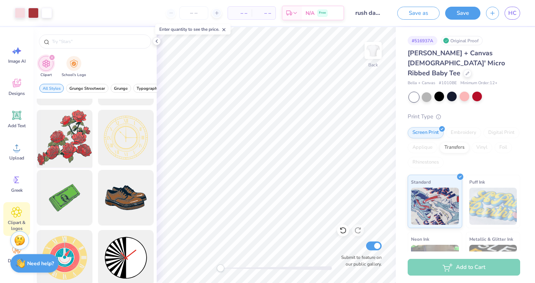
click at [69, 160] on div at bounding box center [64, 137] width 61 height 61
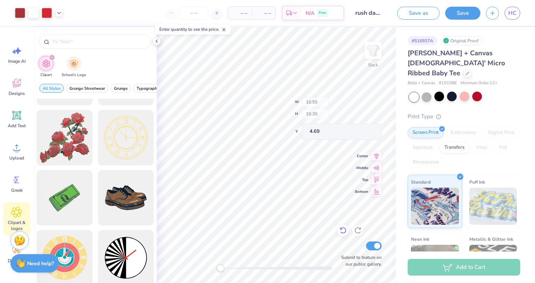
type input "4.65"
click at [340, 229] on icon at bounding box center [340, 228] width 1 height 1
type input "9.03"
type input "11.04"
click at [342, 234] on div at bounding box center [343, 231] width 12 height 12
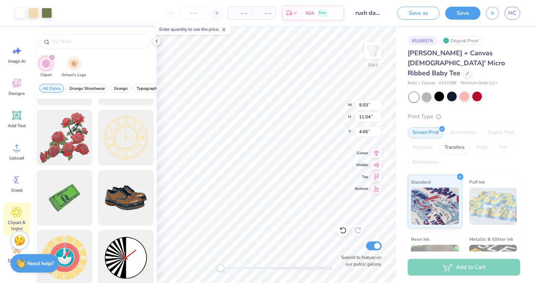
type input "4.99"
type input "6.29"
type input "8.35"
type input "4.66"
click at [340, 229] on icon at bounding box center [342, 230] width 7 height 7
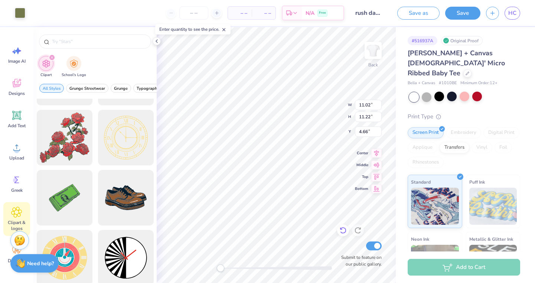
type input "6.71"
type input "8.21"
type input "7.49"
type input "3.25"
type input "3.37"
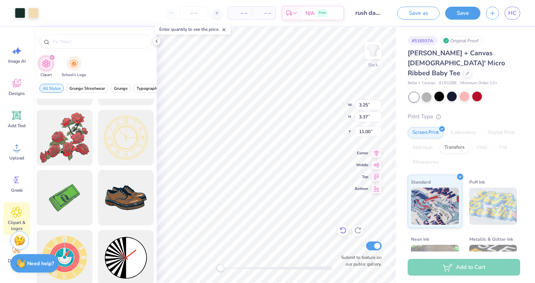
type input "3.00"
click at [337, 228] on div at bounding box center [343, 231] width 12 height 12
click at [356, 228] on icon at bounding box center [357, 230] width 6 height 7
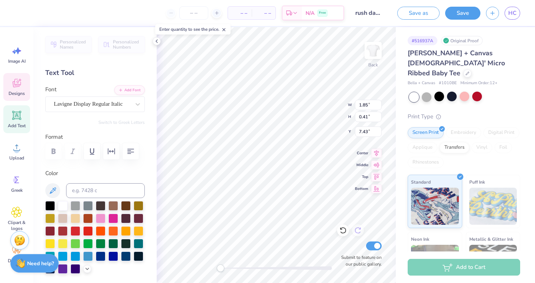
type input "1.77"
type input "0.31"
type input "7.11"
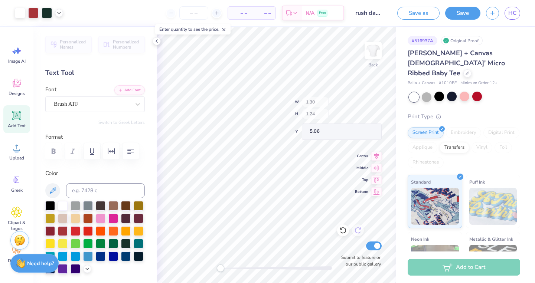
type input "8.47"
type input "7.83"
type input "5.51"
click at [346, 232] on icon at bounding box center [342, 230] width 7 height 7
type input "4.19"
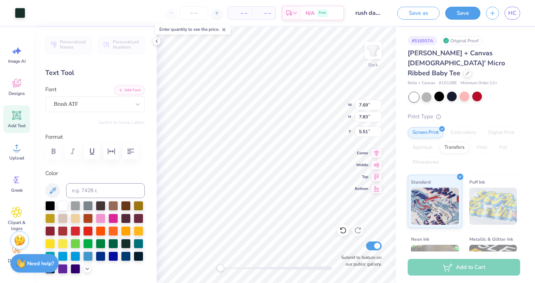
type input "5.18"
type input "5.80"
type input "3.48"
type input "0.47"
type input "9.42"
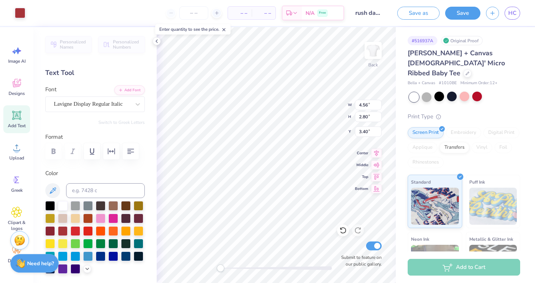
type input "3.38"
type input "5.39"
type input "4.43"
type input "3.96"
type input "1.30"
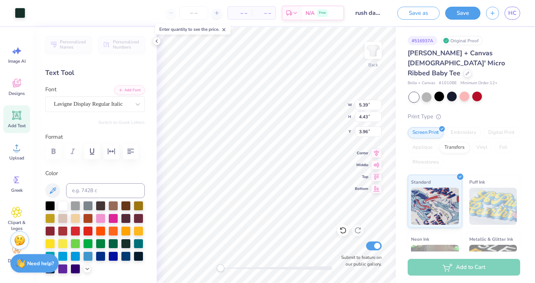
type input "1.24"
type input "9.42"
type input "2.78"
type input "3.06"
type input "7.96"
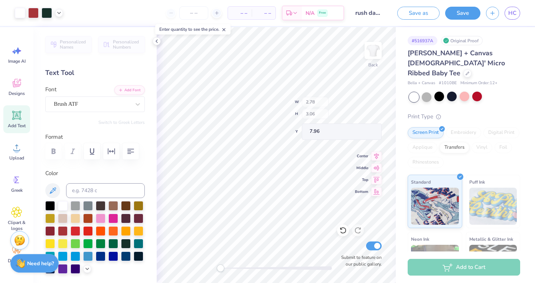
type input "4.19"
type input "5.18"
type input "9.65"
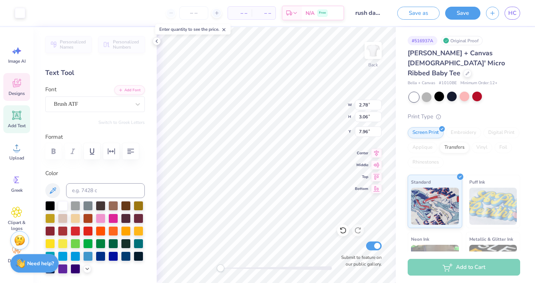
type input "2.78"
type input "3.06"
type input "7.96"
type input "4.19"
type input "1.60"
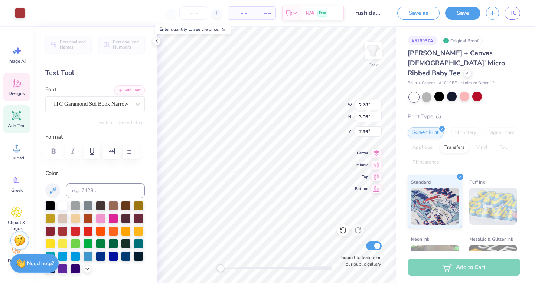
type input "3.38"
type input "3.33"
type input "1.13"
type input "5.04"
type input "2.78"
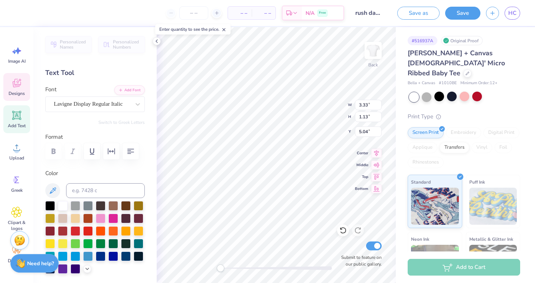
type input "3.06"
type input "7.96"
type input "5.39"
type input "4.43"
type input "4.07"
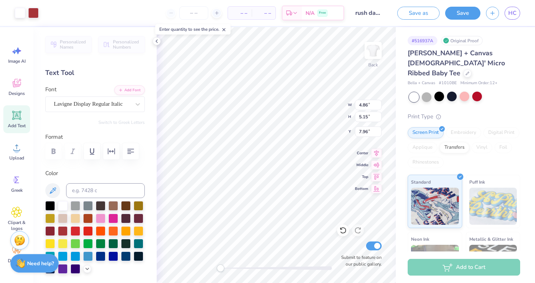
type input "7.95"
type input "8.50"
type input "3.48"
type input "0.47"
type input "8.50"
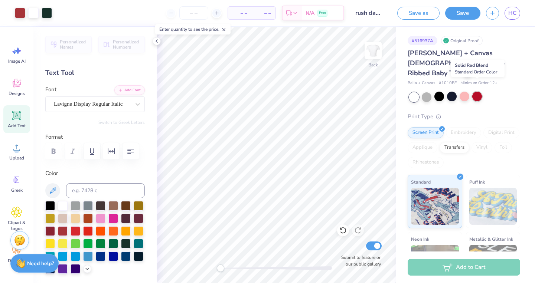
click at [478, 92] on div at bounding box center [477, 97] width 10 height 10
click at [450, 92] on div at bounding box center [452, 97] width 10 height 10
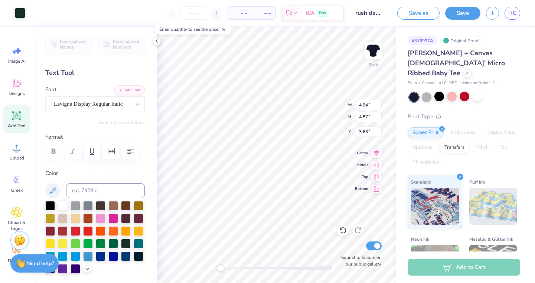
click at [63, 208] on div at bounding box center [63, 205] width 10 height 10
click at [62, 206] on div at bounding box center [63, 205] width 10 height 10
click at [480, 92] on div at bounding box center [477, 97] width 10 height 10
click at [62, 229] on div at bounding box center [63, 231] width 10 height 10
